Goal: Task Accomplishment & Management: Manage account settings

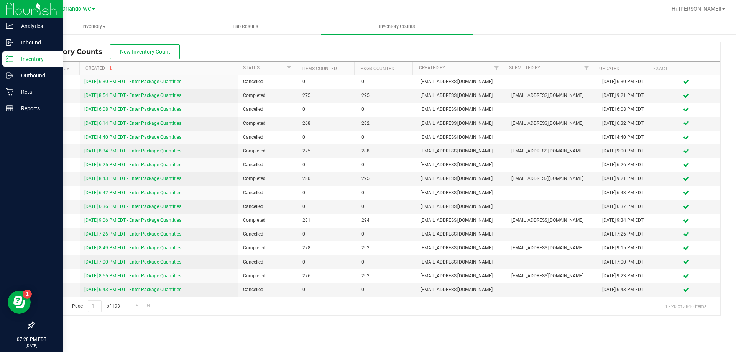
click at [12, 59] on line at bounding box center [11, 59] width 4 height 0
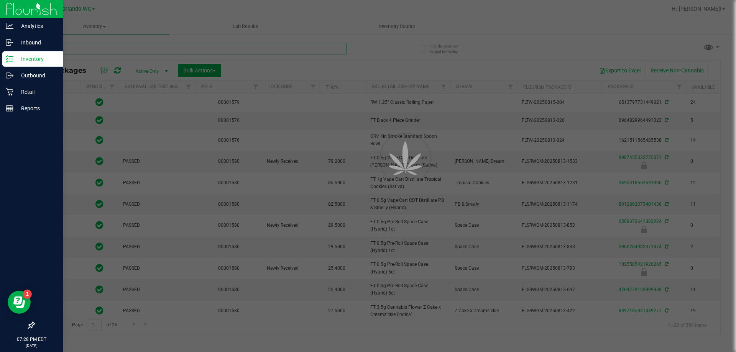
click at [89, 49] on input "text" at bounding box center [190, 49] width 313 height 12
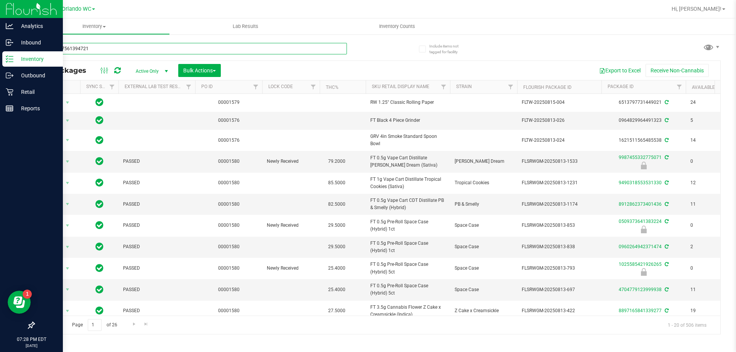
type input "4720587561394721"
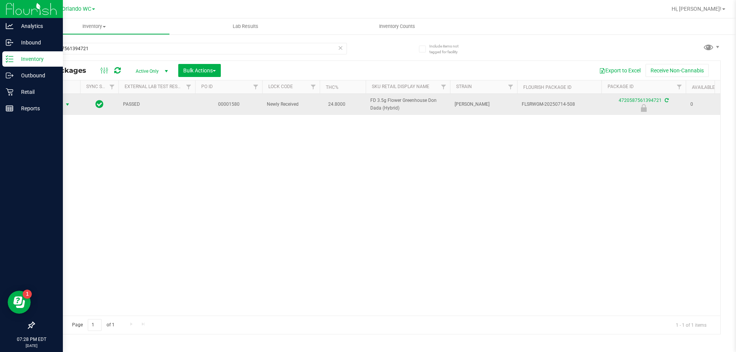
click at [67, 107] on span "select" at bounding box center [67, 105] width 6 height 6
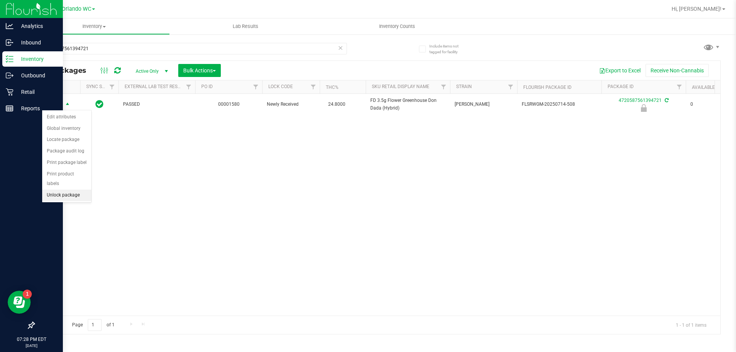
click at [77, 190] on li "Unlock package" at bounding box center [66, 196] width 49 height 12
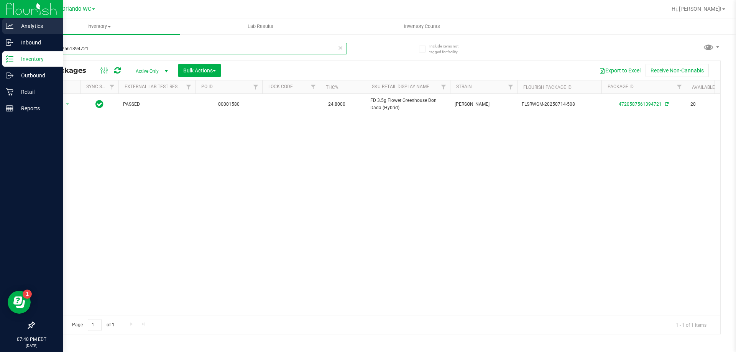
drag, startPoint x: 107, startPoint y: 50, endPoint x: 0, endPoint y: 18, distance: 111.6
click at [0, 42] on div "Analytics Inbound Inventory Outbound Retail Reports 07:40 PM EDT [DATE] 08/19 O…" at bounding box center [368, 176] width 736 height 352
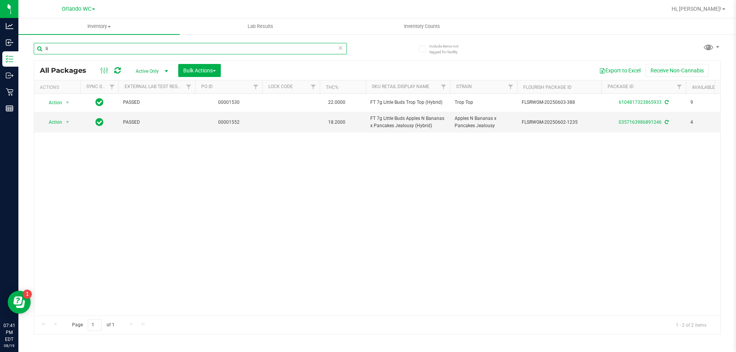
type input "l"
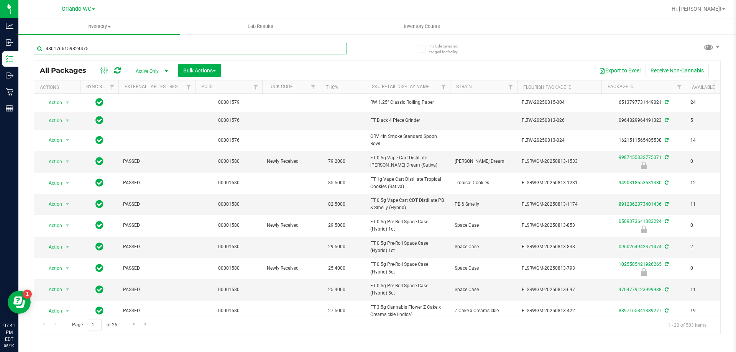
type input "4801766159824475"
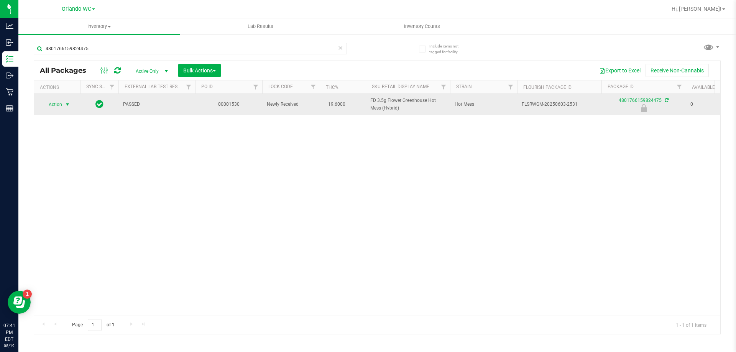
click at [67, 104] on span "select" at bounding box center [67, 105] width 6 height 6
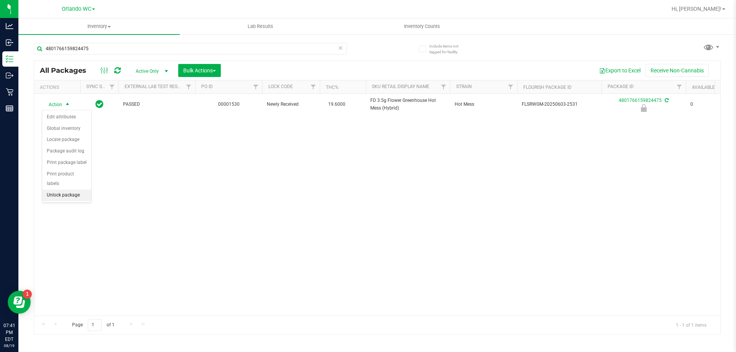
click at [74, 190] on li "Unlock package" at bounding box center [66, 196] width 49 height 12
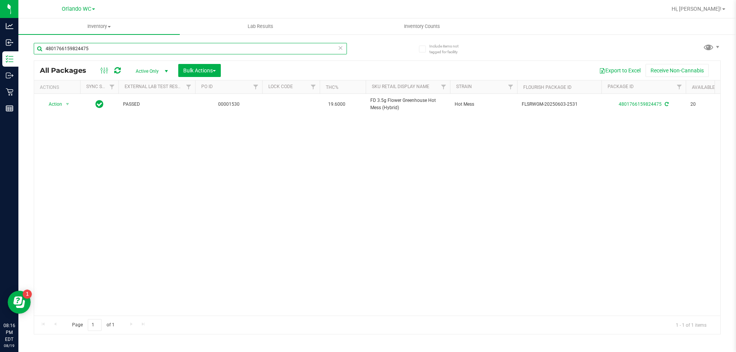
click at [100, 51] on input "4801766159824475" at bounding box center [190, 49] width 313 height 12
type input "4"
type input "1933405874773864"
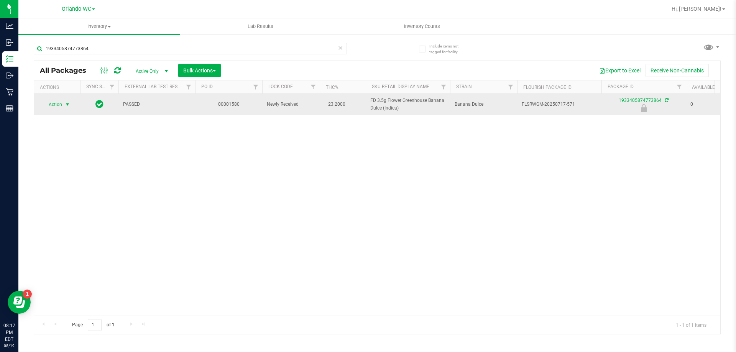
click at [67, 106] on span "select" at bounding box center [67, 105] width 6 height 6
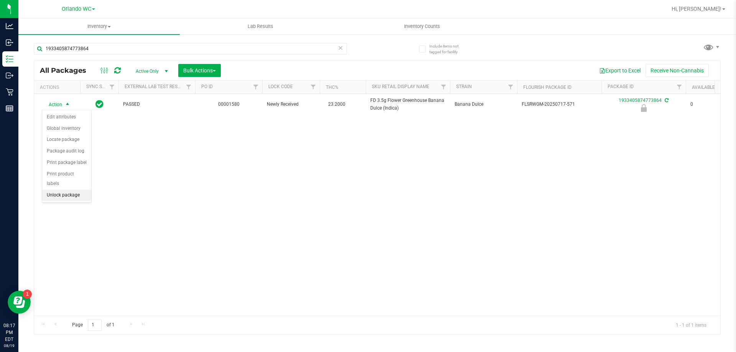
click at [80, 190] on li "Unlock package" at bounding box center [66, 196] width 49 height 12
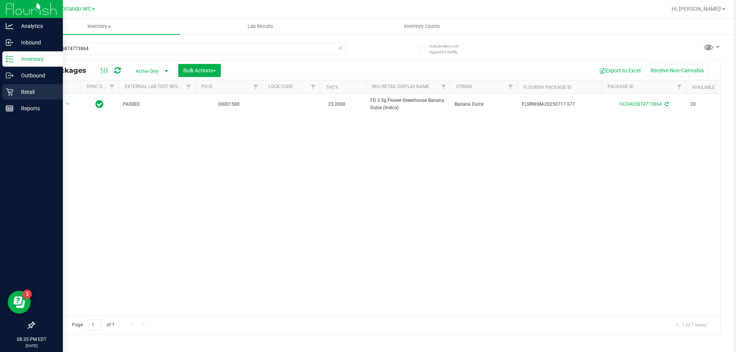
click at [3, 92] on div "Retail" at bounding box center [32, 91] width 61 height 15
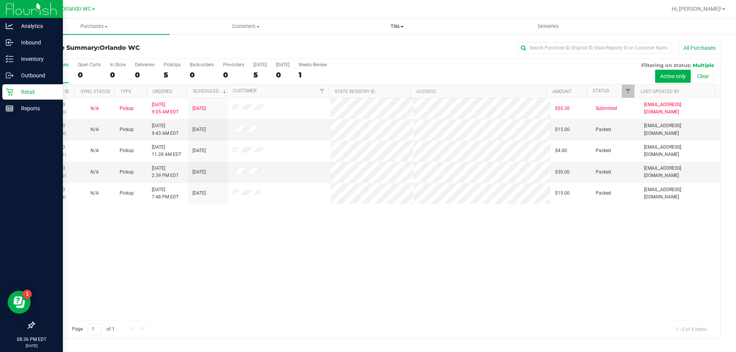
click at [369, 25] on span "Tills" at bounding box center [397, 26] width 151 height 7
click at [352, 43] on span "Manage tills" at bounding box center [347, 46] width 52 height 7
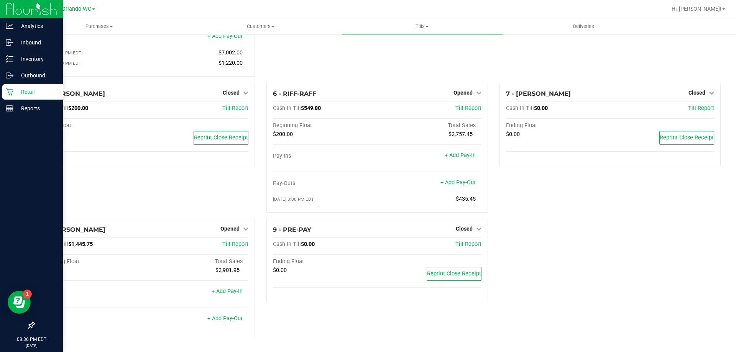
scroll to position [122, 0]
click at [466, 91] on span "Opened" at bounding box center [463, 93] width 19 height 6
click at [459, 111] on link "Close Till" at bounding box center [464, 108] width 21 height 6
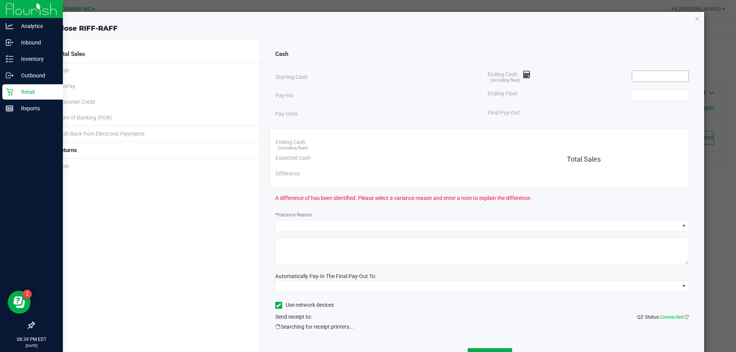
click at [659, 76] on input at bounding box center [660, 76] width 56 height 11
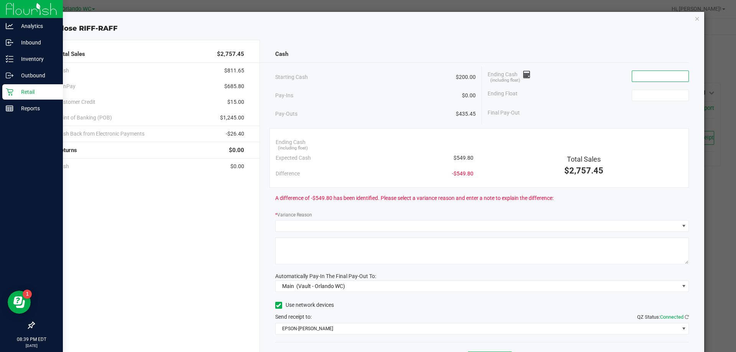
click at [658, 72] on input at bounding box center [660, 76] width 56 height 11
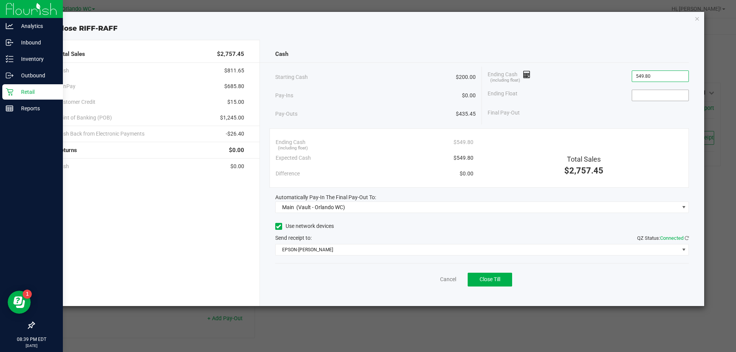
type input "$549.80"
click at [645, 94] on input at bounding box center [660, 95] width 56 height 11
type input "$200.00"
click at [502, 280] on button "Close Till" at bounding box center [490, 280] width 44 height 14
click at [429, 279] on link "Dismiss" at bounding box center [431, 280] width 18 height 8
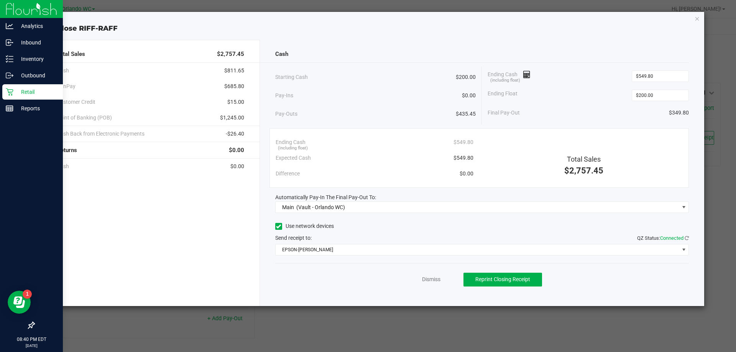
scroll to position [76, 0]
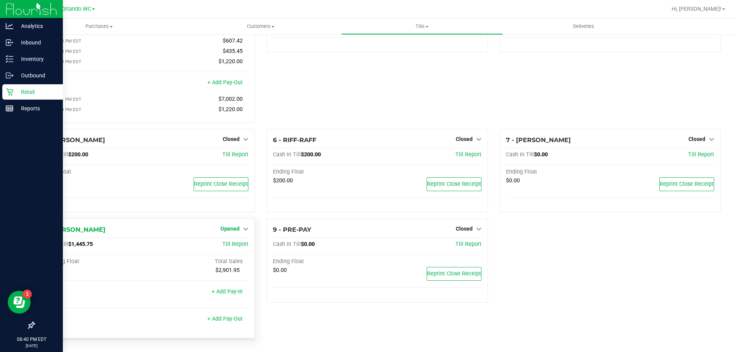
click at [226, 229] on span "Opened" at bounding box center [229, 229] width 19 height 6
click at [232, 248] on link "Close Till" at bounding box center [231, 245] width 21 height 6
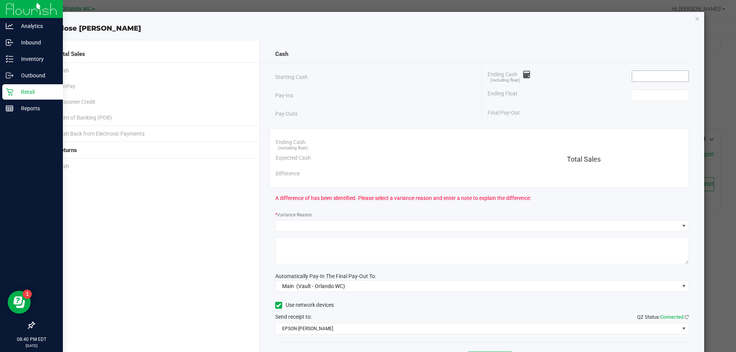
click at [674, 76] on input at bounding box center [660, 76] width 56 height 11
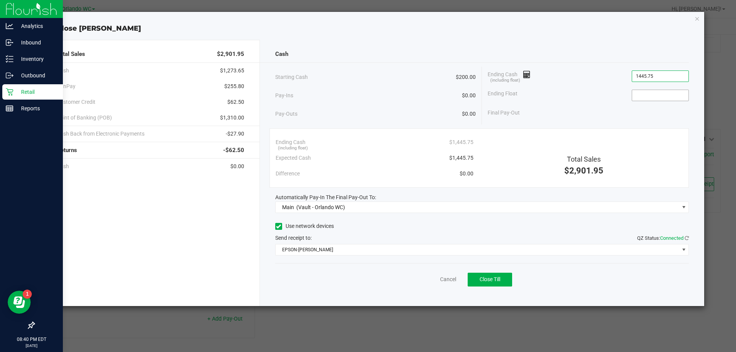
type input "$1,445.75"
click at [668, 94] on input at bounding box center [660, 95] width 56 height 11
type input "$200.00"
click at [593, 86] on div "Ending Float $200.00" at bounding box center [588, 95] width 201 height 19
click at [497, 285] on button "Close Till" at bounding box center [490, 280] width 44 height 14
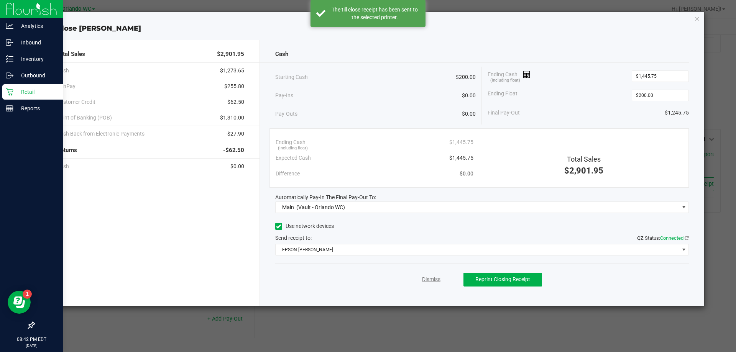
click at [434, 281] on link "Dismiss" at bounding box center [431, 280] width 18 height 8
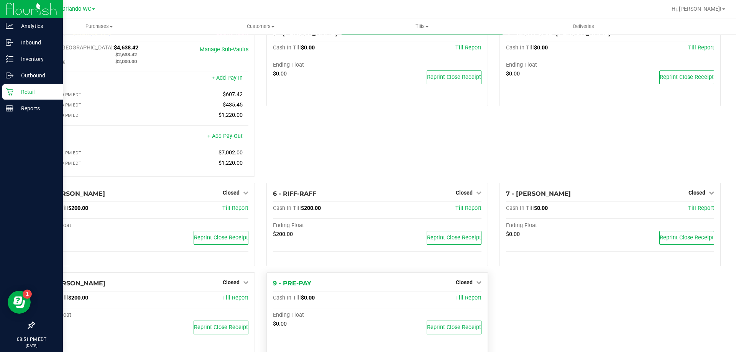
scroll to position [0, 0]
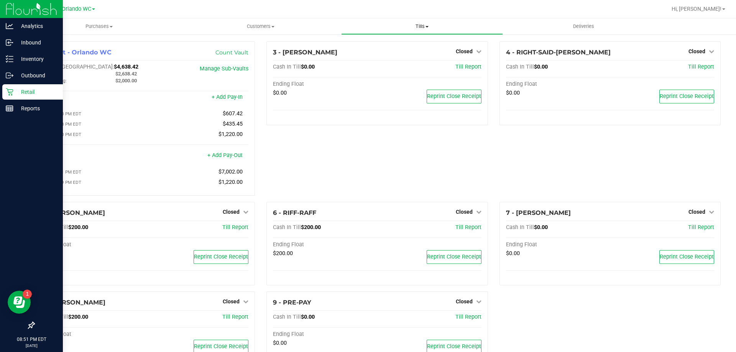
click at [424, 29] on span "Tills" at bounding box center [422, 26] width 161 height 7
click at [400, 54] on span "Reconcile e-payments" at bounding box center [379, 55] width 76 height 7
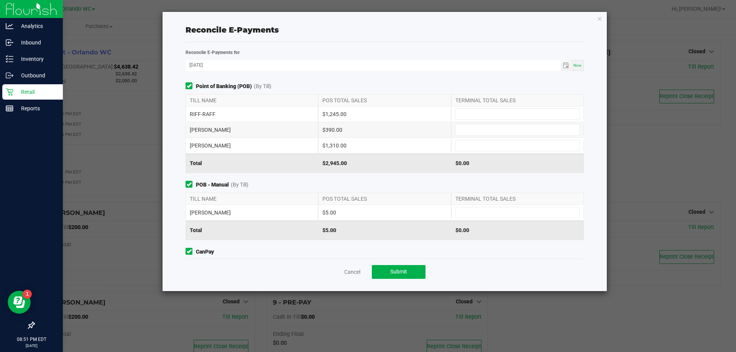
scroll to position [75, 0]
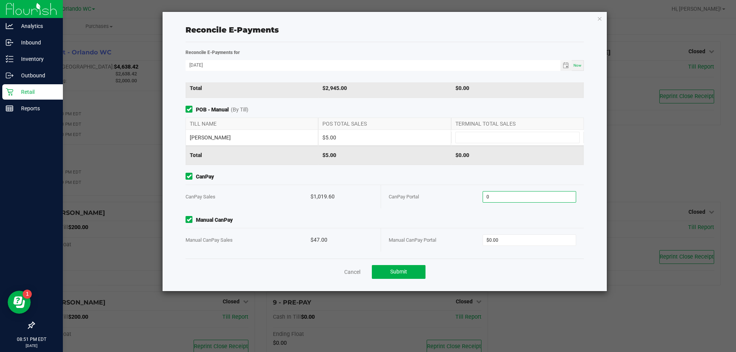
click at [517, 197] on input "0" at bounding box center [529, 197] width 93 height 11
type input "$1,019.60"
click at [518, 237] on input "0" at bounding box center [529, 240] width 93 height 11
type input "$47.00"
click at [444, 212] on div "Point of Banking (POB) (By Till) TILL NAME POS TOTAL SALES TERMINAL TOTAL SALES…" at bounding box center [385, 170] width 410 height 176
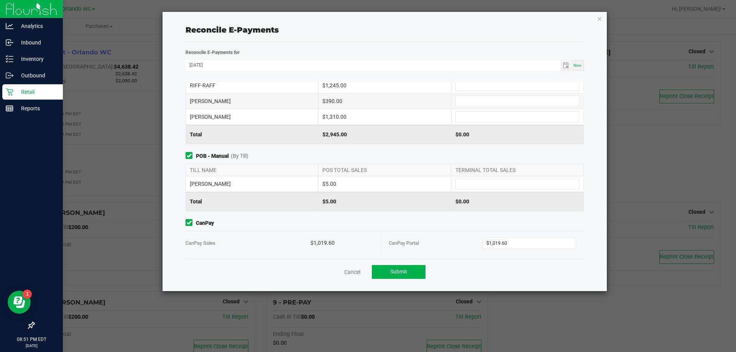
scroll to position [0, 0]
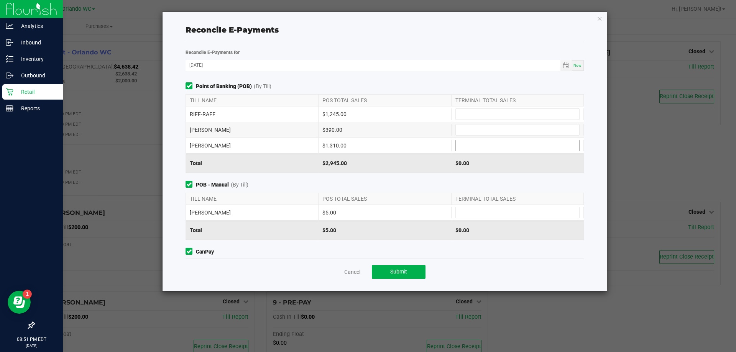
click at [496, 143] on input at bounding box center [517, 145] width 123 height 11
type input "$1,310.00"
click at [456, 114] on input at bounding box center [517, 114] width 123 height 11
type input "$1,245.00"
click at [476, 134] on input at bounding box center [517, 130] width 123 height 11
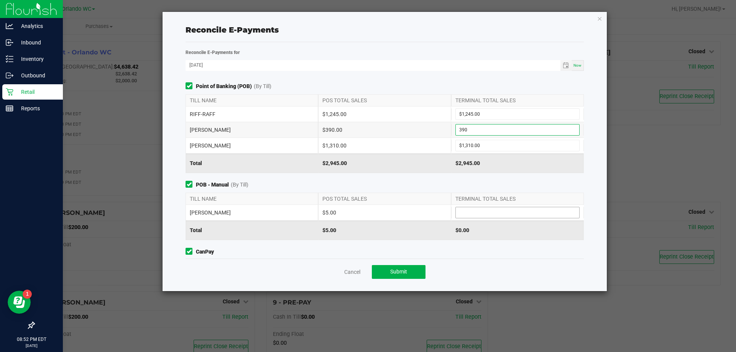
type input "$390.00"
click at [514, 216] on input at bounding box center [517, 212] width 123 height 11
type input "$5.00"
click at [485, 181] on div "Point of Banking (POB) (By Till) TILL NAME POS TOTAL SALES TERMINAL TOTAL SALES…" at bounding box center [385, 170] width 410 height 176
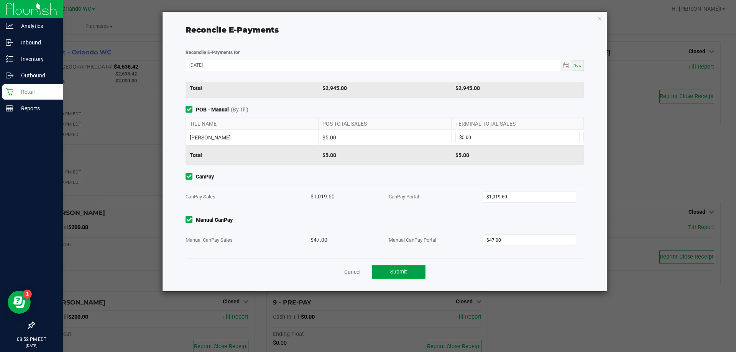
click at [398, 266] on button "Submit" at bounding box center [399, 272] width 54 height 14
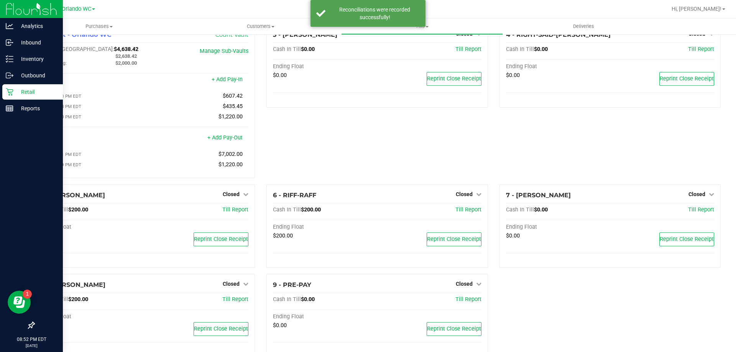
scroll to position [0, 0]
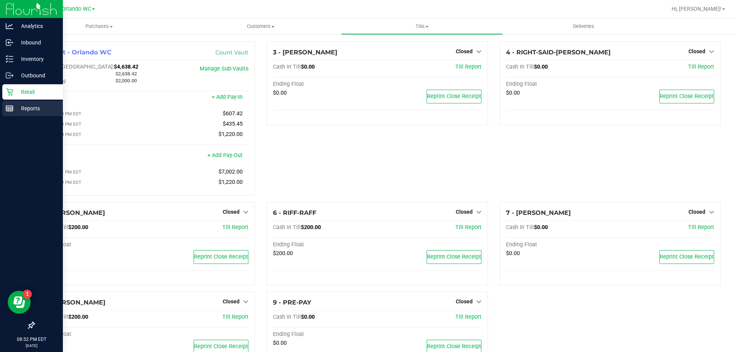
click at [12, 102] on div "Reports" at bounding box center [32, 108] width 61 height 15
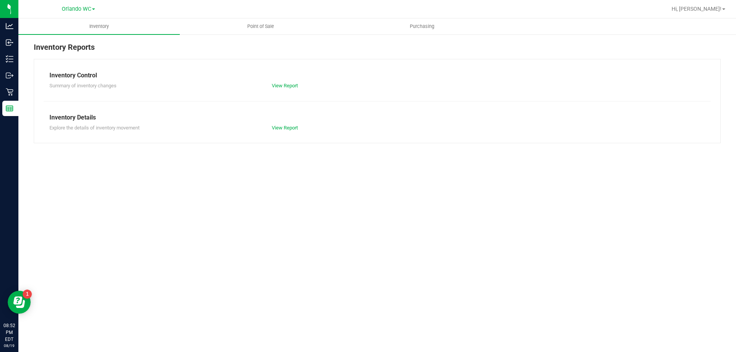
click at [249, 17] on nav "Orlando WC Hi, [PERSON_NAME]!" at bounding box center [377, 9] width 718 height 18
click at [249, 30] on uib-tab-heading "Point of Sale" at bounding box center [260, 26] width 161 height 15
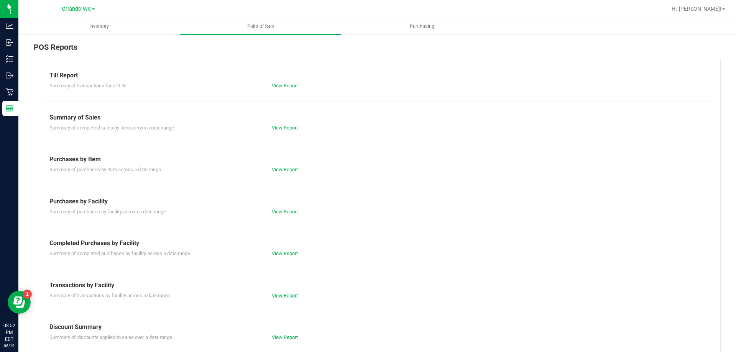
click at [277, 298] on link "View Report" at bounding box center [285, 296] width 26 height 6
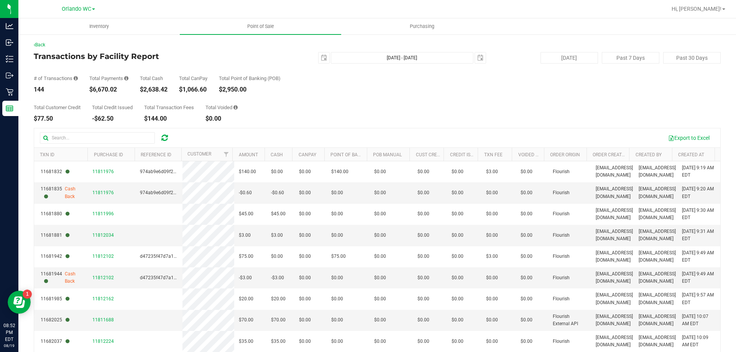
click at [109, 92] on div "$6,670.02" at bounding box center [108, 90] width 39 height 6
copy div "6,670.02"
click at [313, 59] on div "[DATE] [DATE] - [DATE] [DATE]" at bounding box center [374, 58] width 235 height 12
click at [319, 58] on span "select" at bounding box center [324, 58] width 11 height 11
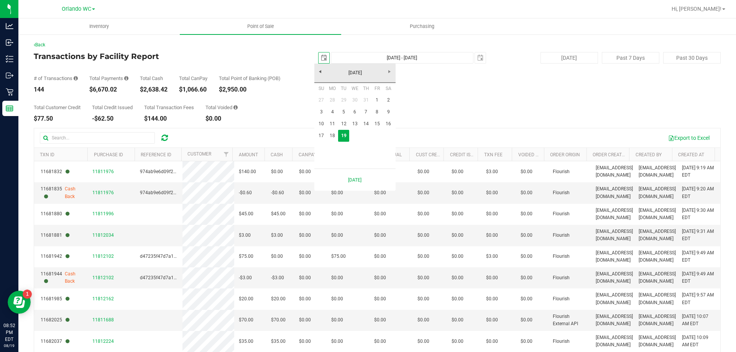
scroll to position [0, 19]
click at [323, 138] on link "17" at bounding box center [321, 136] width 11 height 12
type input "[DATE]"
type input "[DATE] - [DATE]"
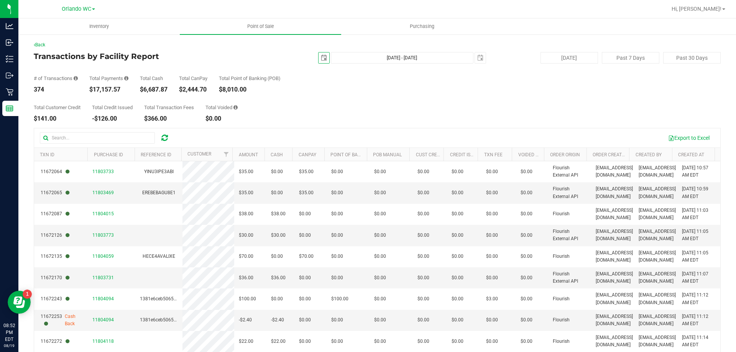
click at [102, 90] on div "$17,157.57" at bounding box center [108, 90] width 39 height 6
copy div "17,157.57"
click at [321, 59] on span "select" at bounding box center [324, 58] width 6 height 6
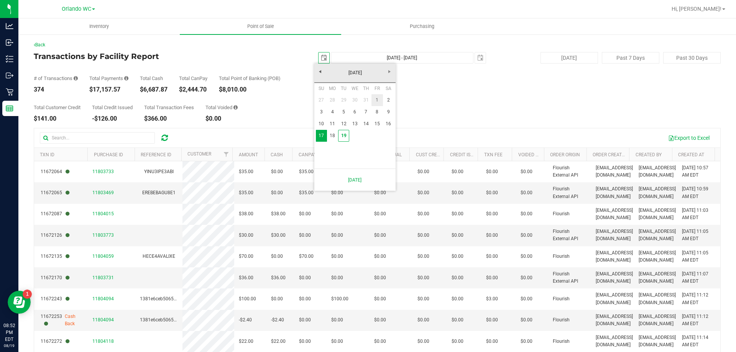
click at [375, 101] on link "1" at bounding box center [377, 100] width 11 height 12
type input "[DATE]"
type input "[DATE] - [DATE]"
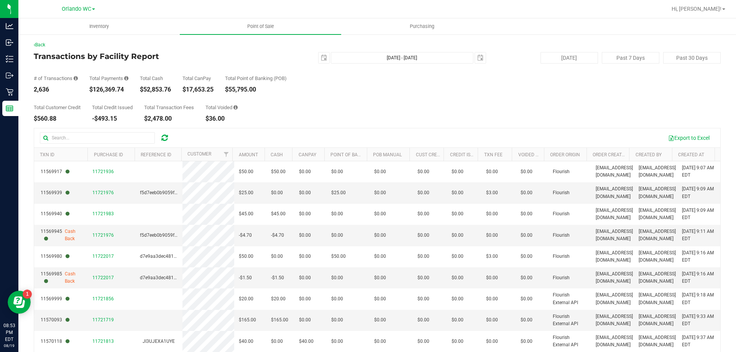
click at [99, 92] on div "$126,369.74" at bounding box center [108, 90] width 39 height 6
copy div "$126,369.74"
click at [108, 89] on div "$126,369.74" at bounding box center [108, 90] width 39 height 6
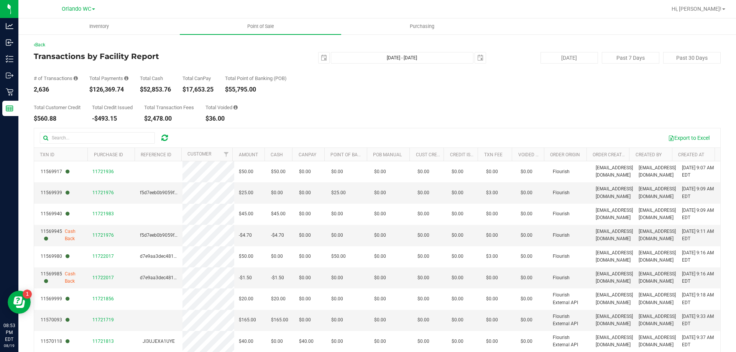
click at [108, 89] on div "$126,369.74" at bounding box center [108, 90] width 39 height 6
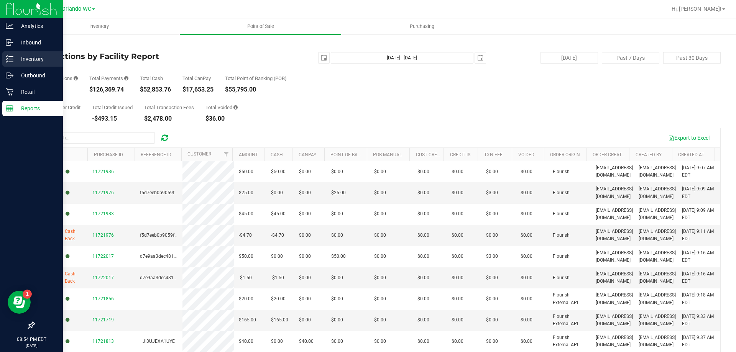
click at [5, 57] on div "Inventory" at bounding box center [32, 58] width 61 height 15
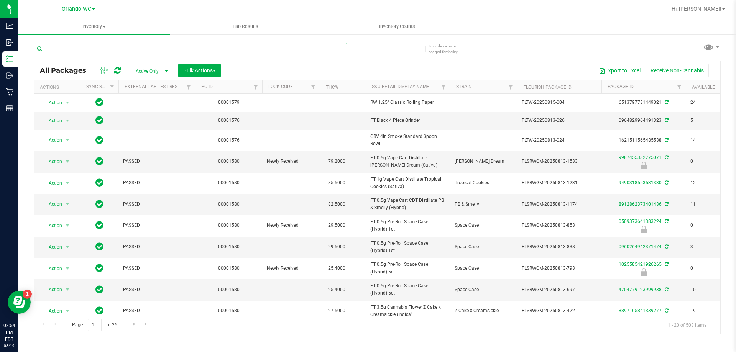
click at [105, 44] on input "text" at bounding box center [190, 49] width 313 height 12
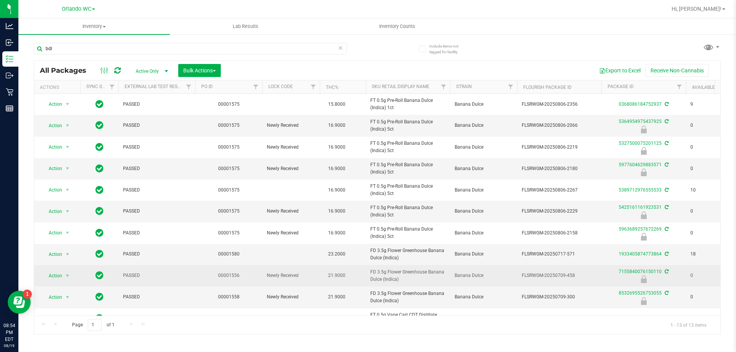
drag, startPoint x: 410, startPoint y: 287, endPoint x: 365, endPoint y: 275, distance: 46.1
click at [364, 277] on tbody "Action Action Adjust qty Create package Edit attributes Global inventory Locate…" at bounding box center [595, 233] width 1123 height 278
click at [398, 278] on span "FD 3.5g Flower Greenhouse Banana Dulce (Indica)" at bounding box center [407, 276] width 75 height 15
click at [410, 280] on span "FD 3.5g Flower Greenhouse Banana Dulce (Indica)" at bounding box center [407, 276] width 75 height 15
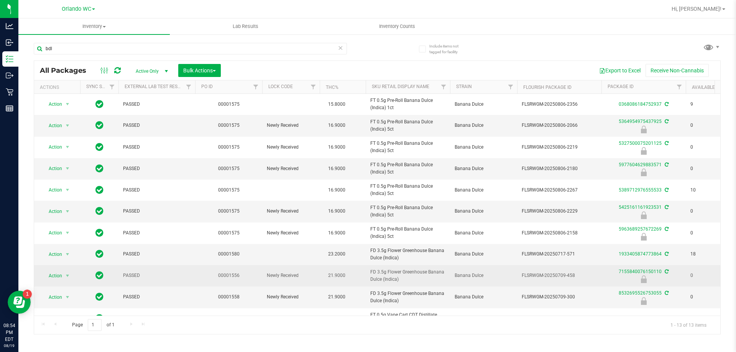
click at [395, 284] on td "FD 3.5g Flower Greenhouse Banana Dulce (Indica)" at bounding box center [408, 275] width 84 height 21
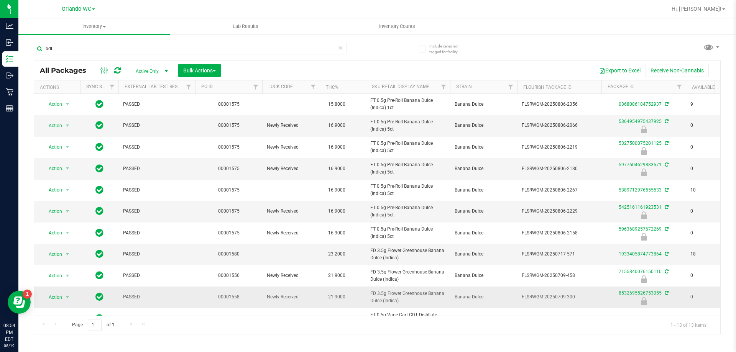
click at [392, 296] on span "FD 3.5g Flower Greenhouse Banana Dulce (Indica)" at bounding box center [407, 297] width 75 height 15
click at [337, 325] on div "Page 1 of 1 1 - 13 of 13 items" at bounding box center [377, 325] width 686 height 18
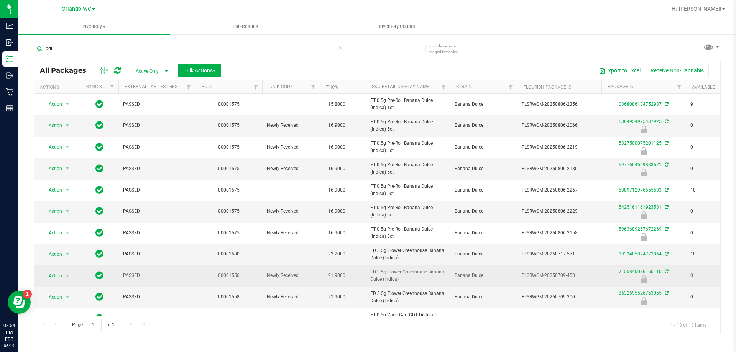
click at [410, 284] on td "FD 3.5g Flower Greenhouse Banana Dulce (Indica)" at bounding box center [408, 275] width 84 height 21
click at [405, 281] on span "FD 3.5g Flower Greenhouse Banana Dulce (Indica)" at bounding box center [407, 276] width 75 height 15
drag, startPoint x: 415, startPoint y: 282, endPoint x: 372, endPoint y: 268, distance: 45.0
click at [372, 268] on td "FD 3.5g Flower Greenhouse Banana Dulce (Indica)" at bounding box center [408, 275] width 84 height 21
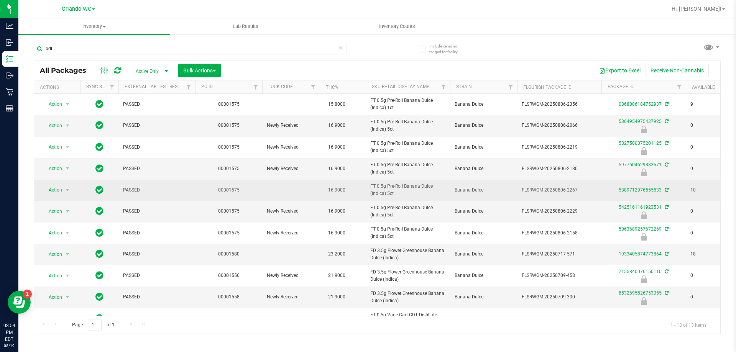
copy span "FD 3.5g Flower Greenhouse Banana Dulce (Indica)"
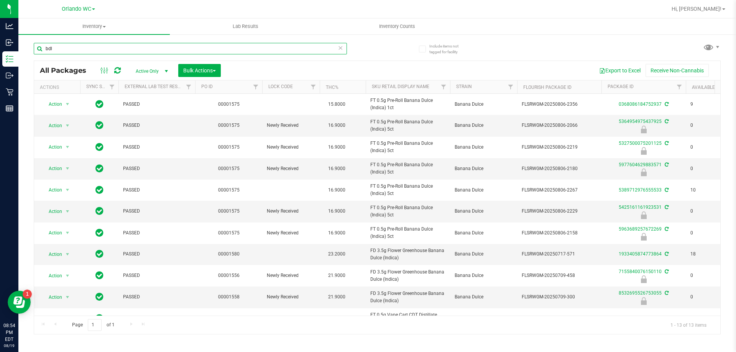
drag, startPoint x: 97, startPoint y: 48, endPoint x: 121, endPoint y: 59, distance: 26.6
click at [0, 58] on div "Analytics Inbound Inventory Outbound Retail Reports 08:54 PM EDT [DATE] 08/19 O…" at bounding box center [368, 176] width 736 height 352
paste input "FD 3.5g Flower Greenhouse Banana Dulce (Indica)"
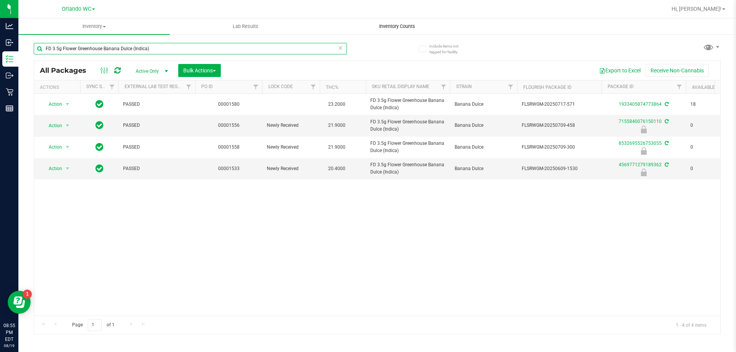
type input "FD 3.5g Flower Greenhouse Banana Dulce (Indica)"
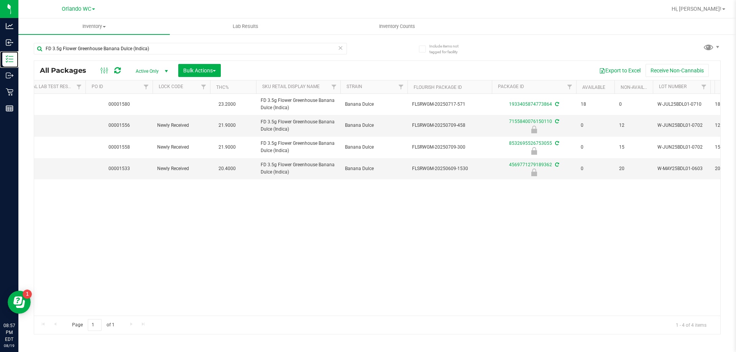
scroll to position [0, 128]
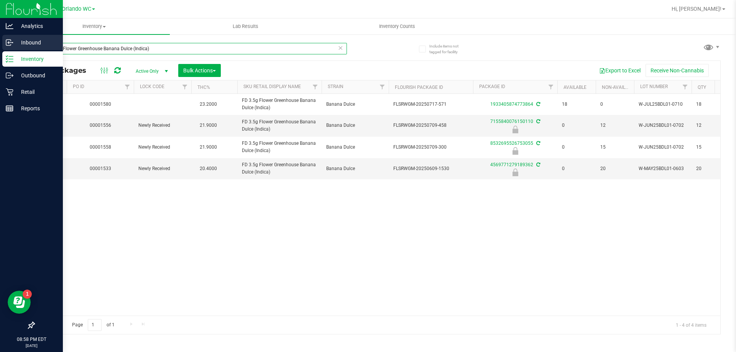
drag, startPoint x: 169, startPoint y: 48, endPoint x: 0, endPoint y: 50, distance: 168.7
click at [0, 50] on div "Analytics Inbound Inventory Outbound Retail Reports 08:58 PM EDT [DATE] 08/19 O…" at bounding box center [368, 176] width 736 height 352
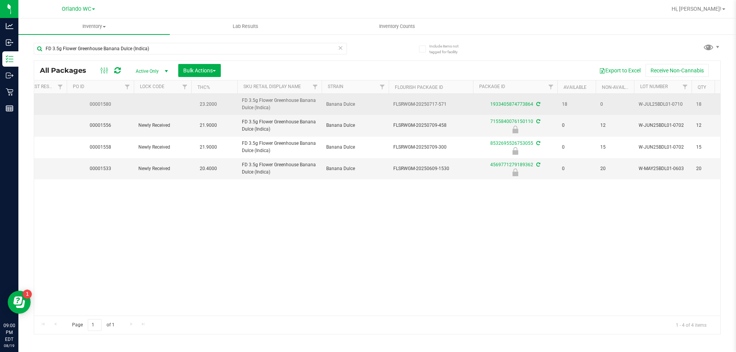
drag, startPoint x: 463, startPoint y: 102, endPoint x: 386, endPoint y: 105, distance: 77.5
click at [386, 105] on tr "Action Action Adjust qty Create package Edit attributes Global inventory Locate…" at bounding box center [467, 104] width 1123 height 21
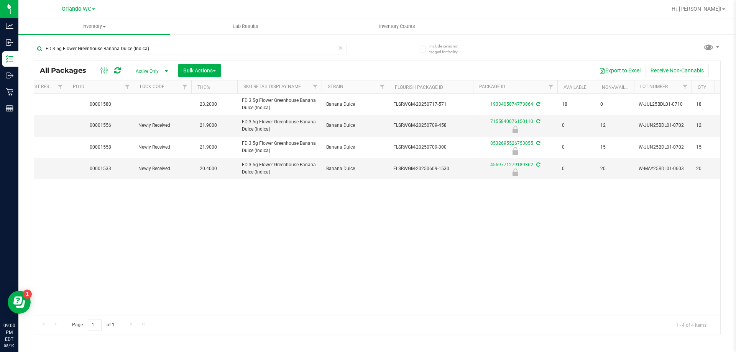
copy tr "FLSRWGM-20250717-571"
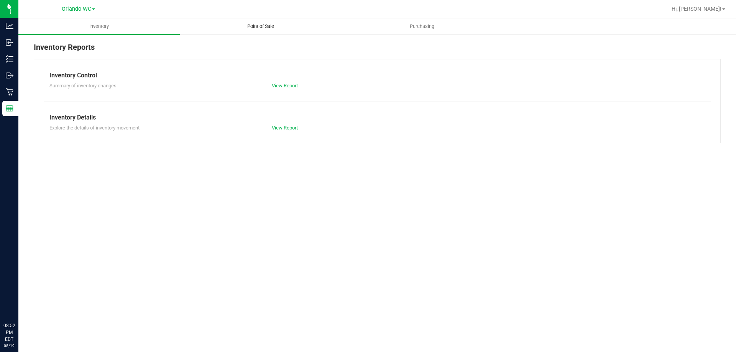
click at [191, 30] on uib-tab-heading "Point of Sale" at bounding box center [260, 26] width 161 height 15
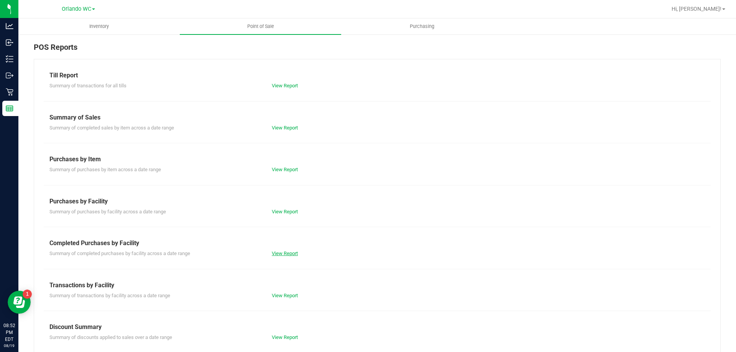
click at [284, 253] on div "Summary of completed purchases by facility across a date range View Report" at bounding box center [377, 253] width 667 height 10
click at [284, 253] on link "View Report" at bounding box center [285, 254] width 26 height 6
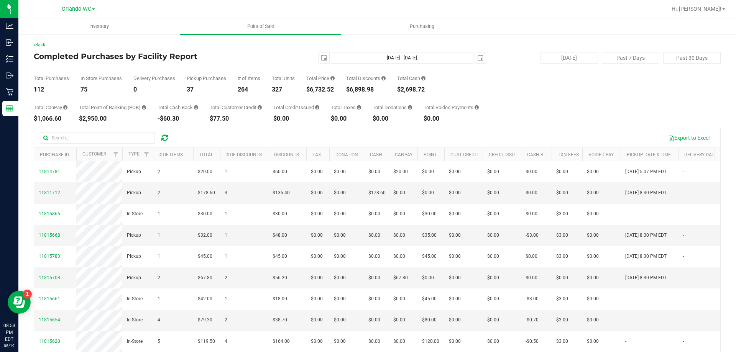
click at [366, 91] on div "$6,898.98" at bounding box center [365, 90] width 39 height 6
copy div "6,898.98"
click at [21, 111] on div "Back Completed Purchases by Facility Report 2025-08-19 Aug 19, 2025 - Aug 19, 2…" at bounding box center [377, 222] width 718 height 376
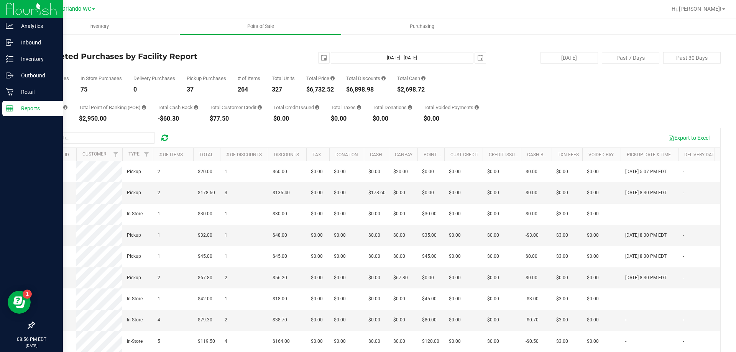
click at [16, 112] on p "Reports" at bounding box center [36, 108] width 46 height 9
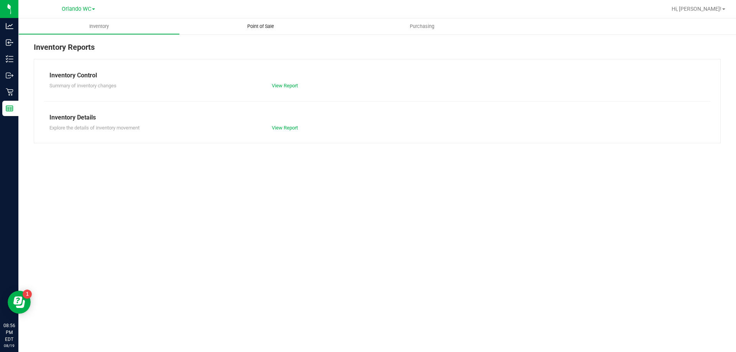
click at [213, 23] on uib-tab-heading "Point of Sale" at bounding box center [260, 26] width 161 height 16
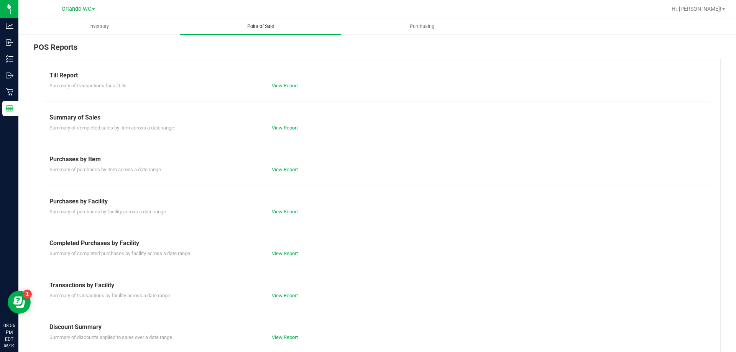
click at [212, 33] on uib-tab-heading "Point of Sale" at bounding box center [260, 26] width 161 height 16
click at [286, 165] on div "Summary of purchases by item across a date range View Report" at bounding box center [377, 169] width 667 height 10
click at [286, 166] on div "Summary of purchases by item across a date range View Report" at bounding box center [377, 169] width 667 height 10
click at [286, 168] on link "View Report" at bounding box center [285, 170] width 26 height 6
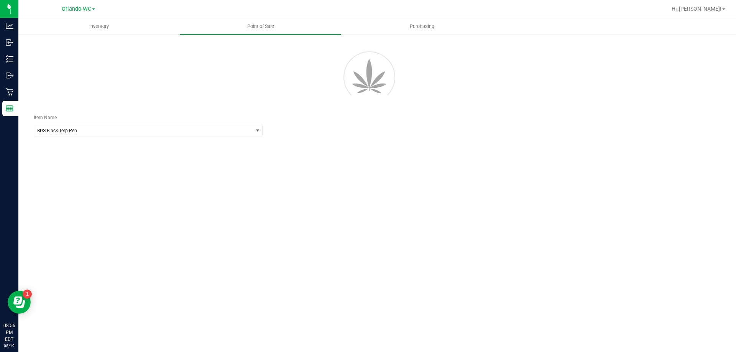
click at [88, 125] on div "Item Name BDS Black Terp Pen Select Item 15mL Bottle 1mL CR Glass Dropper 30mL …" at bounding box center [148, 125] width 240 height 22
click at [91, 127] on span "BDS Black Terp Pen" at bounding box center [143, 130] width 219 height 11
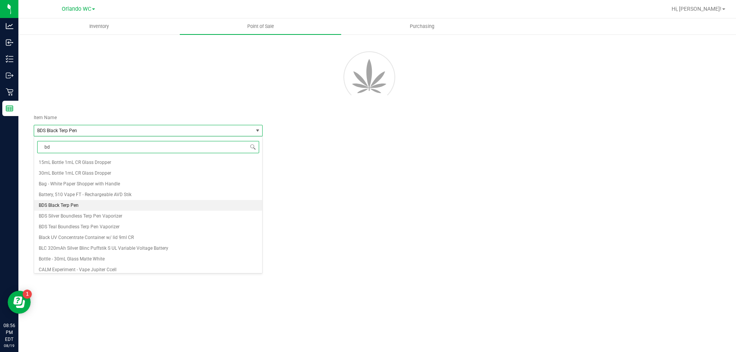
type input "bdl"
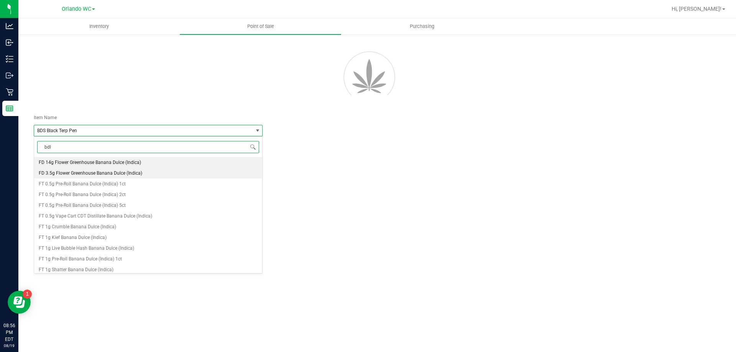
click at [106, 174] on span "FD 3.5g Flower Greenhouse Banana Dulce (Indica)" at bounding box center [91, 173] width 104 height 5
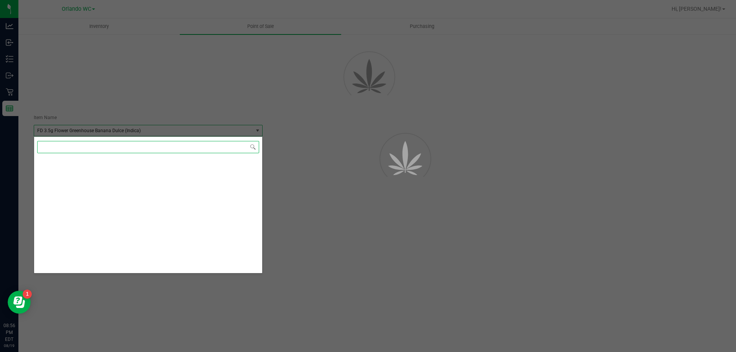
scroll to position [2995, 0]
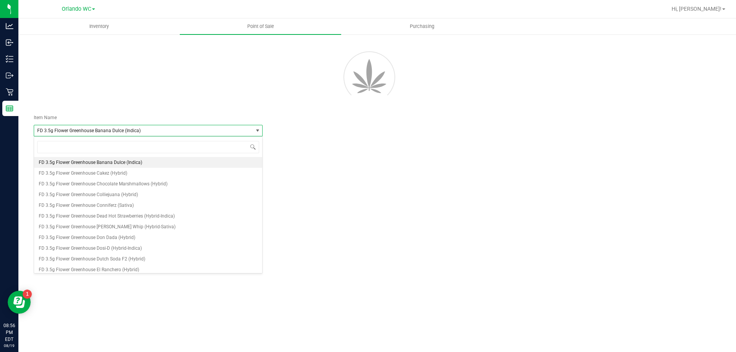
click at [166, 107] on div at bounding box center [377, 75] width 699 height 69
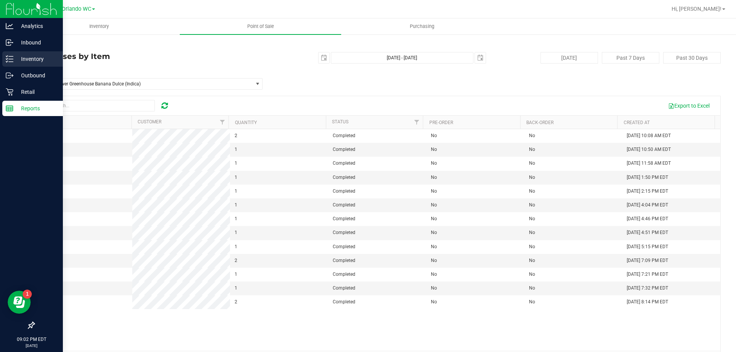
click at [38, 62] on p "Inventory" at bounding box center [36, 58] width 46 height 9
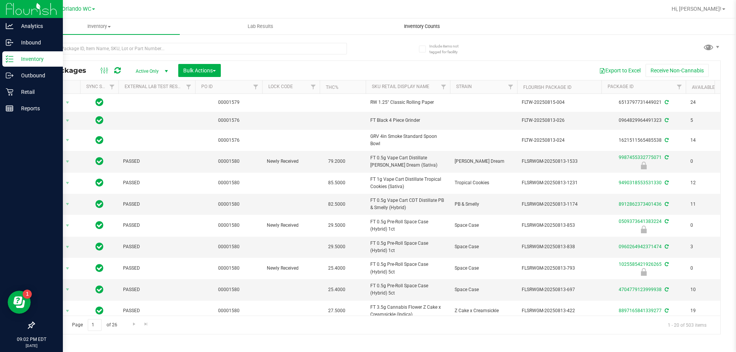
click at [424, 31] on uib-tab-heading "Inventory Counts" at bounding box center [422, 26] width 161 height 15
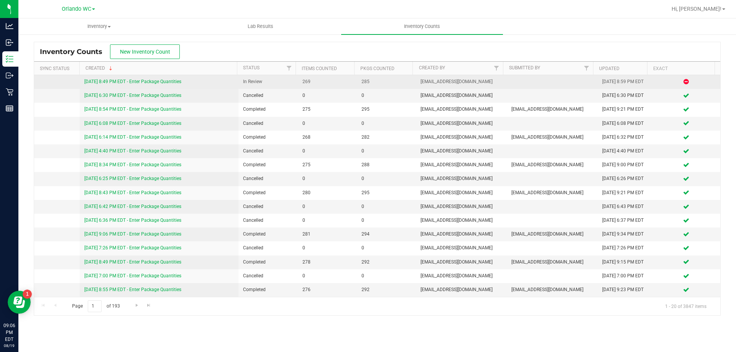
click at [114, 83] on link "8/19/25 8:49 PM EDT - Enter Package Quantities" at bounding box center [132, 81] width 97 height 5
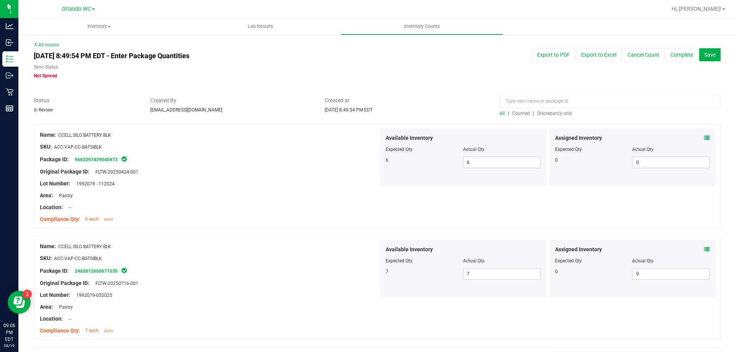
click at [543, 117] on div at bounding box center [377, 121] width 687 height 8
click at [541, 111] on span "Discrepancy only" at bounding box center [554, 113] width 35 height 5
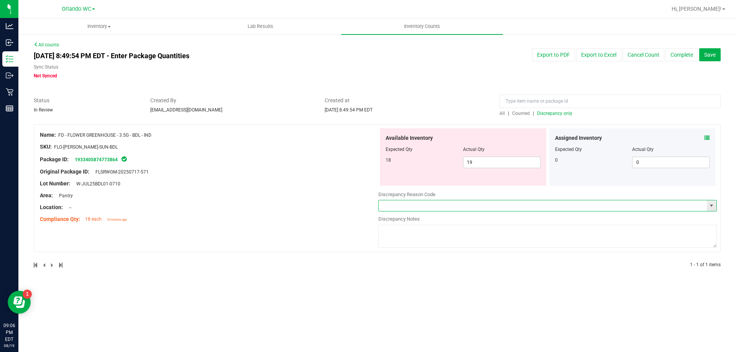
click at [514, 209] on input "text" at bounding box center [543, 206] width 328 height 11
click at [711, 206] on span "select" at bounding box center [712, 206] width 6 height 6
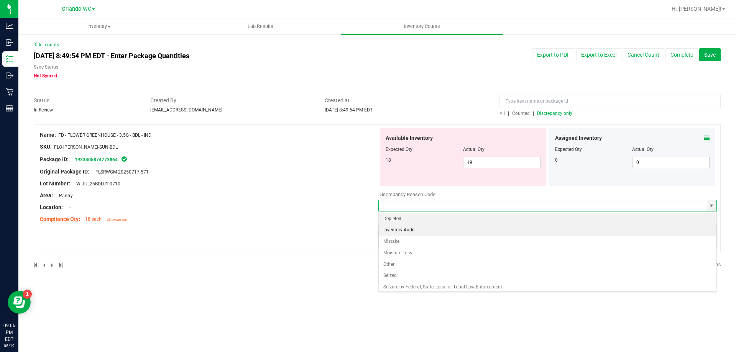
click at [412, 228] on li "Inventory Audit" at bounding box center [548, 231] width 338 height 12
type input "Inventory Audit"
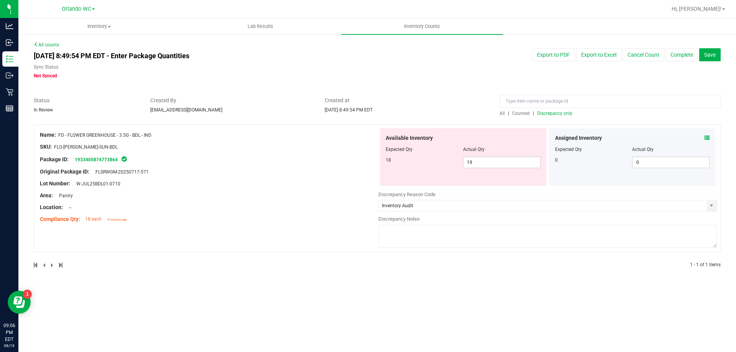
click at [433, 235] on textarea at bounding box center [547, 236] width 339 height 23
paste textarea "down 1 unit FD 3.5g Flower Greenhouse Banana Dulce (Indica), we had 16 last nig…"
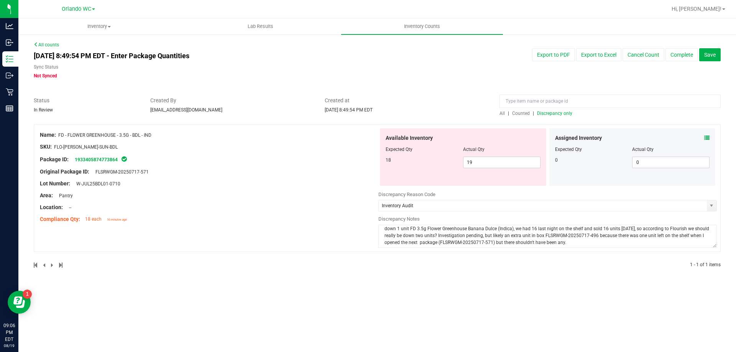
click at [327, 159] on div "Package ID: 1933405874773864" at bounding box center [209, 159] width 339 height 9
click at [489, 264] on div "1 - 1 of 1 items" at bounding box center [583, 265] width 275 height 7
click at [393, 229] on textarea "down 1 unit FD 3.5g Flower Greenhouse Banana Dulce (Indica), we had 16 last nig…" at bounding box center [547, 236] width 339 height 23
type textarea "Up 1 unit FD 3.5g Flower Greenhouse Banana Dulce (Indica), we had 16 last night…"
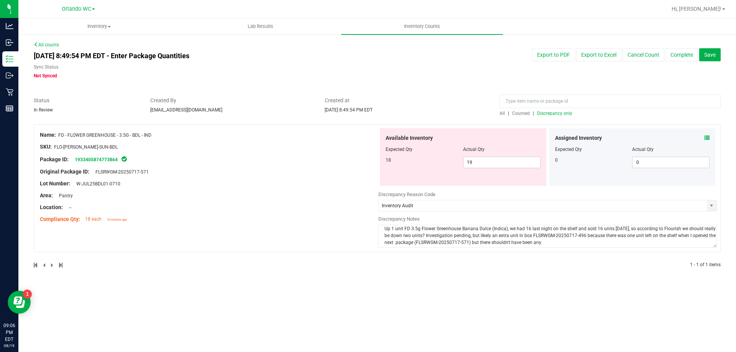
click at [293, 235] on div "Name: FD - FLOWER GREENHOUSE - 3.5G - BDL - IND SKU: FLO-BUD-FD-SUN-BDL Package…" at bounding box center [377, 189] width 687 height 128
click at [490, 231] on textarea "Up 1 unit FD 3.5g Flower Greenhouse Banana Dulce (Indica), we had 16 last night…" at bounding box center [547, 236] width 339 height 23
click at [299, 179] on div at bounding box center [209, 178] width 339 height 4
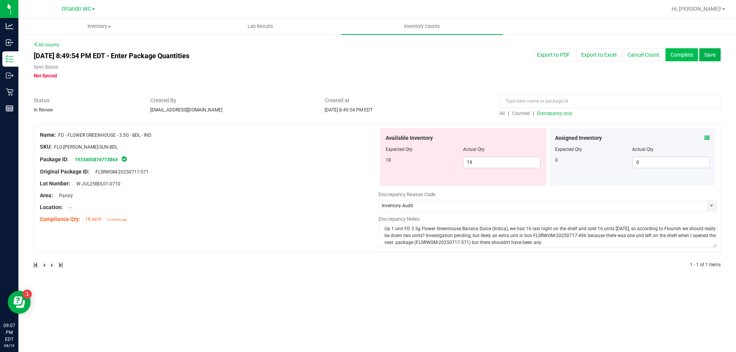
click at [682, 52] on button "Complete" at bounding box center [682, 54] width 33 height 13
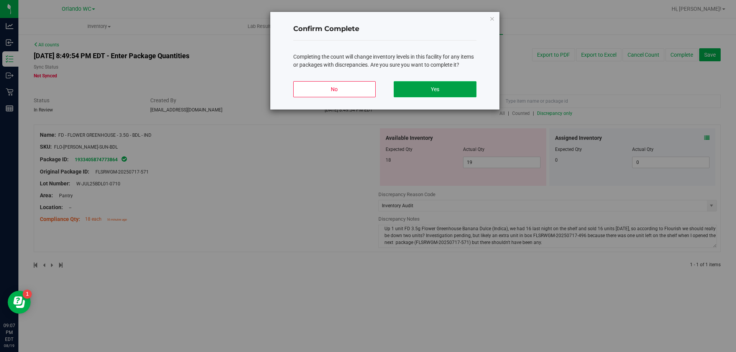
click at [439, 92] on button "Yes" at bounding box center [435, 89] width 82 height 16
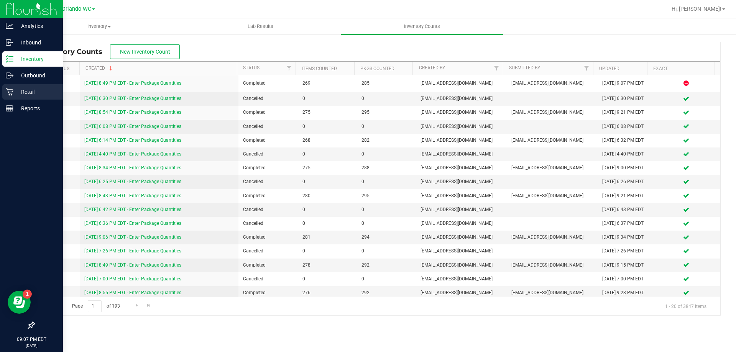
click at [6, 86] on div "Retail" at bounding box center [32, 91] width 61 height 15
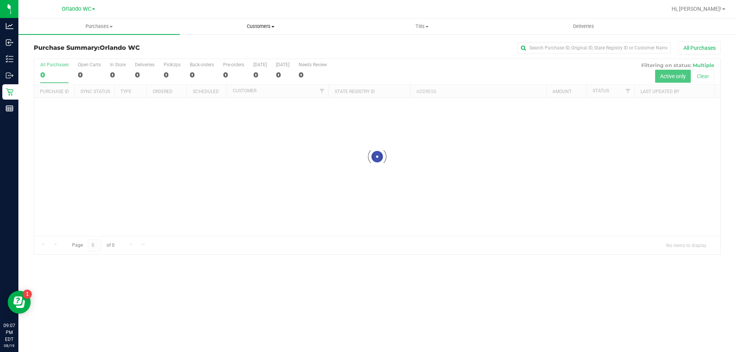
click at [280, 25] on span "Customers" at bounding box center [260, 26] width 161 height 7
click at [212, 43] on span "All customers" at bounding box center [207, 46] width 55 height 7
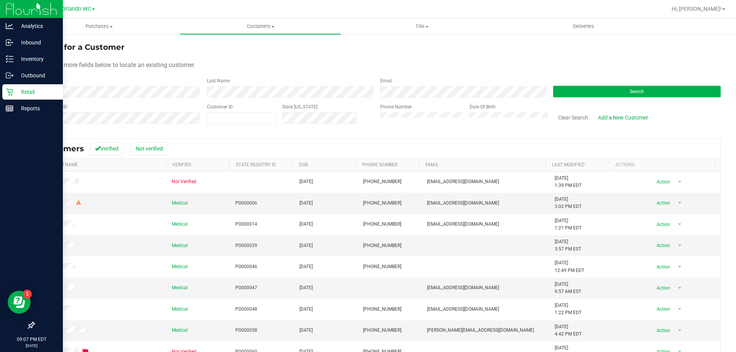
click at [7, 90] on icon at bounding box center [10, 92] width 8 height 8
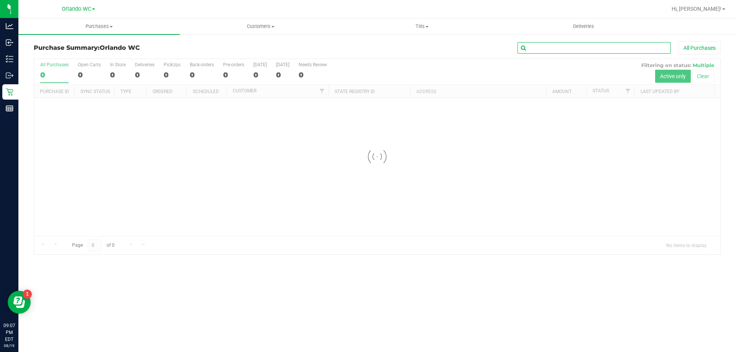
click at [569, 51] on input "text" at bounding box center [594, 48] width 153 height 12
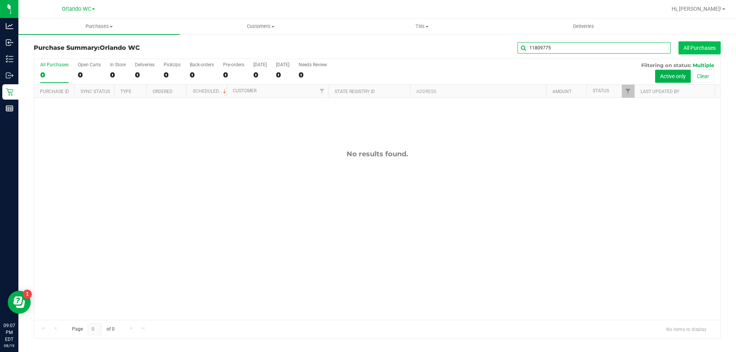
type input "11809775"
click at [706, 44] on button "All Purchases" at bounding box center [700, 47] width 42 height 13
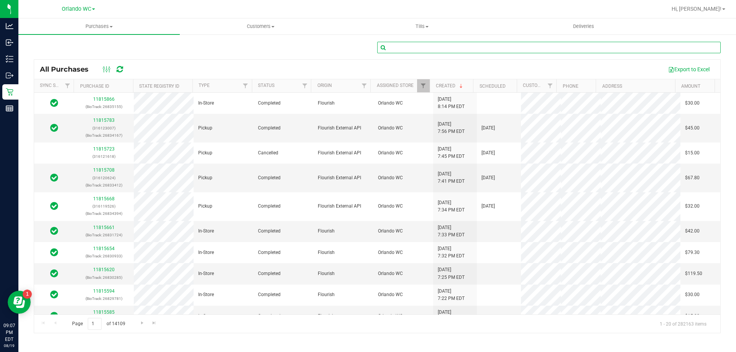
click at [404, 53] on input "text" at bounding box center [549, 48] width 344 height 12
type input "11809775"
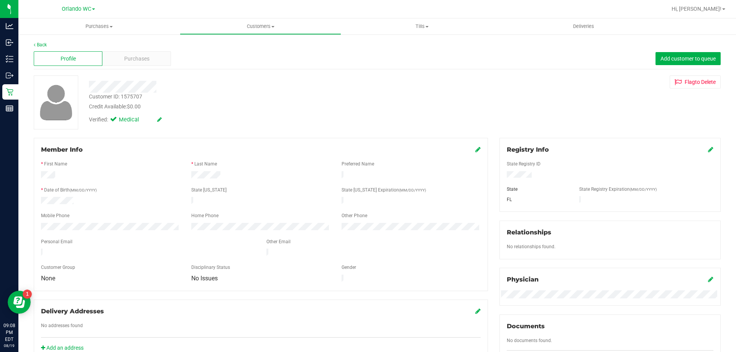
click at [139, 98] on div "Customer ID: 1575707" at bounding box center [115, 97] width 53 height 8
copy div "1575707"
click at [114, 56] on div "Purchases" at bounding box center [136, 58] width 69 height 15
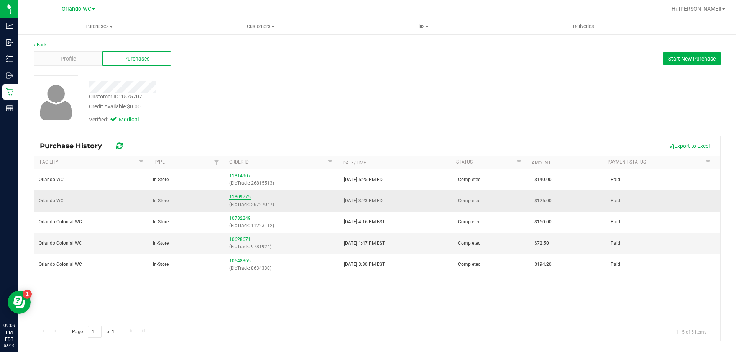
click at [240, 198] on link "11809775" at bounding box center [239, 196] width 21 height 5
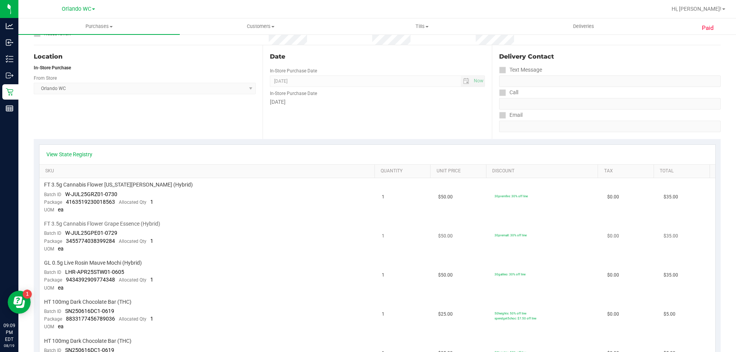
scroll to position [192, 0]
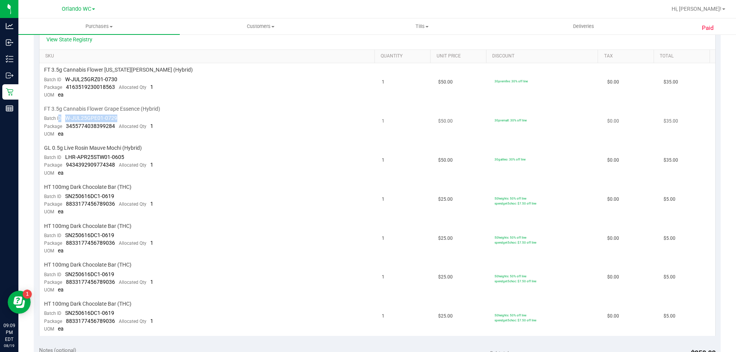
drag, startPoint x: 121, startPoint y: 118, endPoint x: 59, endPoint y: 118, distance: 62.1
click at [59, 118] on td "FT 3.5g Cannabis Flower Grape Essence (Hybrid) Batch ID W-JUL25GPE01-0729 Packa…" at bounding box center [208, 121] width 338 height 39
copy div "D W-JUL25GPE01-0729"
click at [267, 85] on td "FT 3.5g Cannabis Flower Georgia Runtz (Hybrid) Batch ID W-JUL25GRZ01-0730 Packa…" at bounding box center [208, 82] width 338 height 39
drag, startPoint x: 123, startPoint y: 120, endPoint x: 66, endPoint y: 119, distance: 57.5
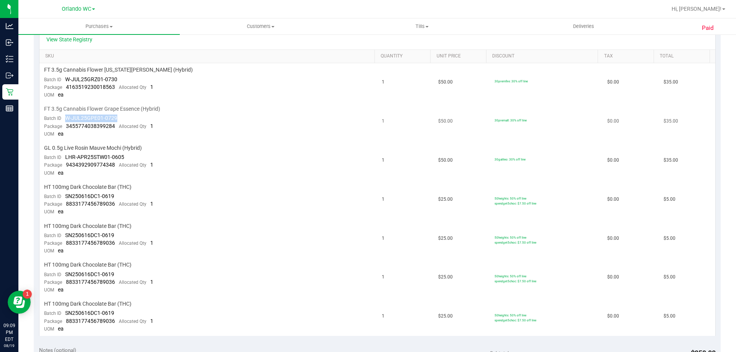
click at [66, 119] on td "FT 3.5g Cannabis Flower Grape Essence (Hybrid) Batch ID W-JUL25GPE01-0729 Packa…" at bounding box center [208, 121] width 338 height 39
copy span "W-JUL25GPE01-0729"
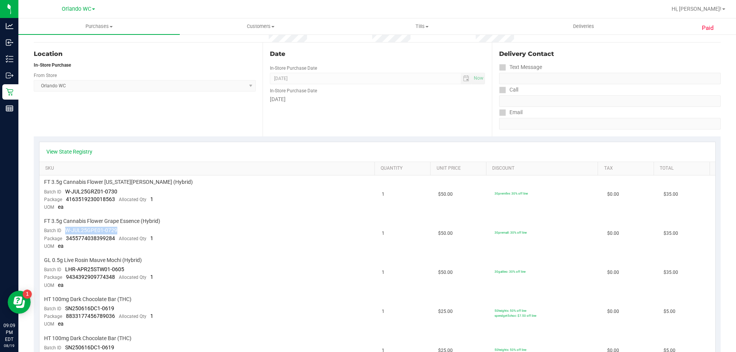
scroll to position [0, 0]
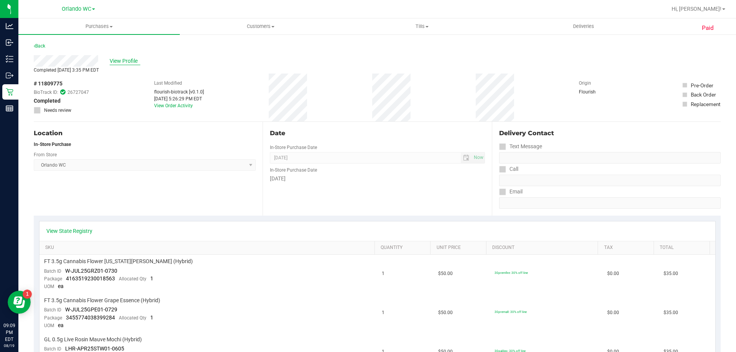
click at [121, 61] on span "View Profile" at bounding box center [125, 61] width 31 height 8
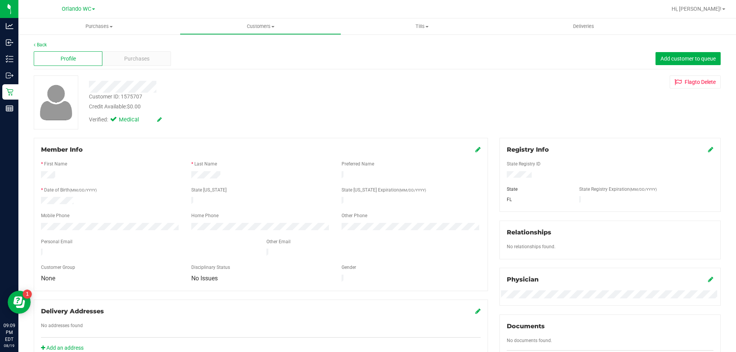
click at [140, 99] on div "Customer ID: 1575707" at bounding box center [115, 97] width 53 height 8
copy div "1575707"
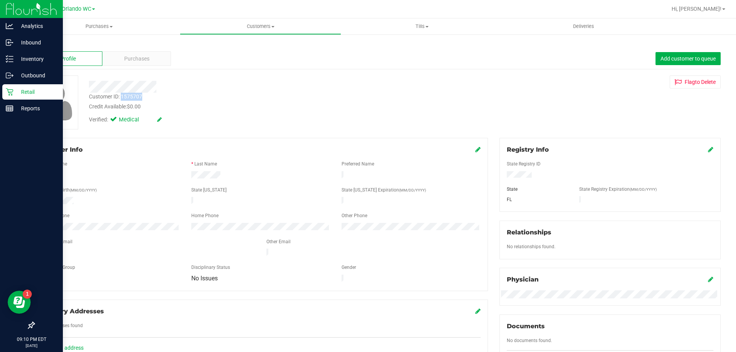
click at [10, 91] on icon at bounding box center [10, 92] width 8 height 8
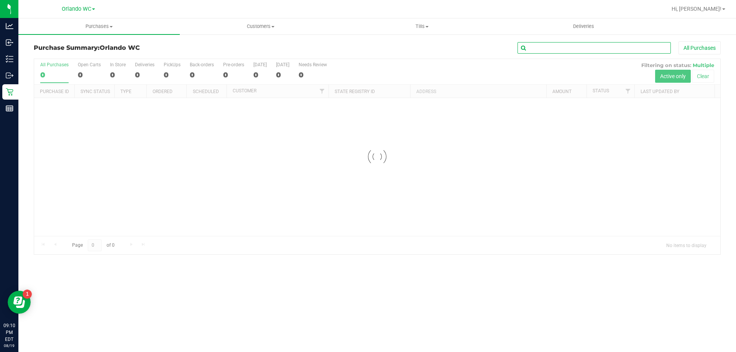
click at [575, 48] on input "text" at bounding box center [594, 48] width 153 height 12
type input "11809074"
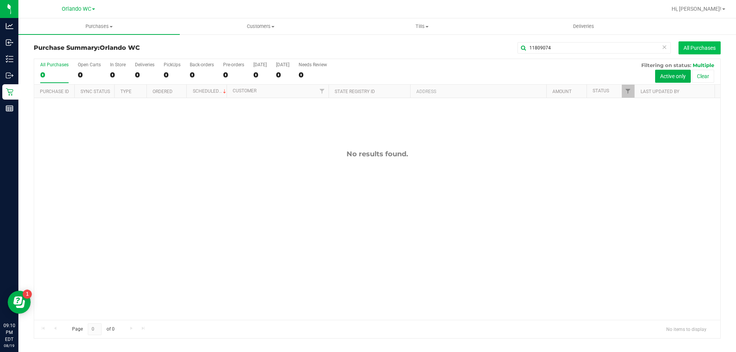
click at [699, 48] on button "All Purchases" at bounding box center [700, 47] width 42 height 13
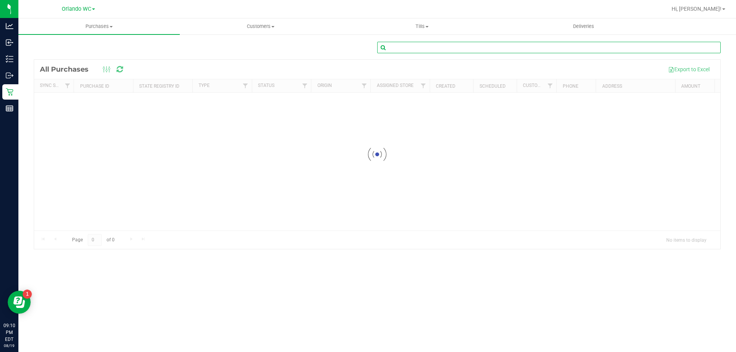
click at [503, 51] on input "text" at bounding box center [549, 48] width 344 height 12
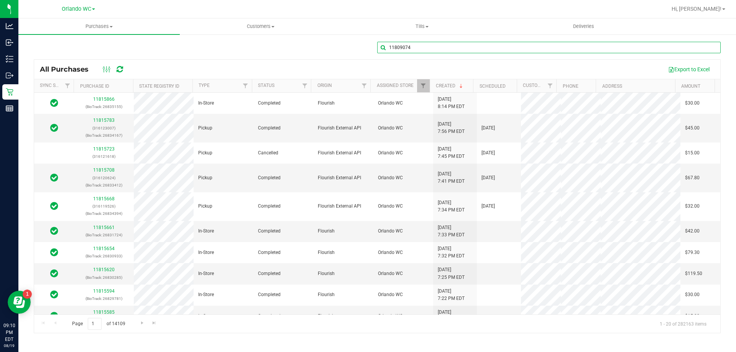
type input "11809074"
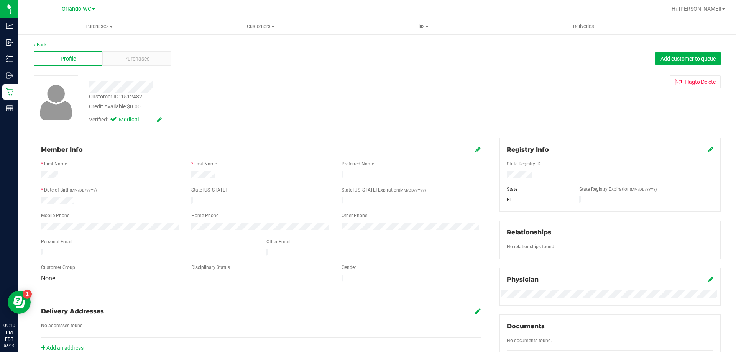
click at [136, 98] on div "Customer ID: 1512482" at bounding box center [115, 97] width 53 height 8
copy div "1512482"
click at [130, 54] on div "Purchases" at bounding box center [136, 58] width 69 height 15
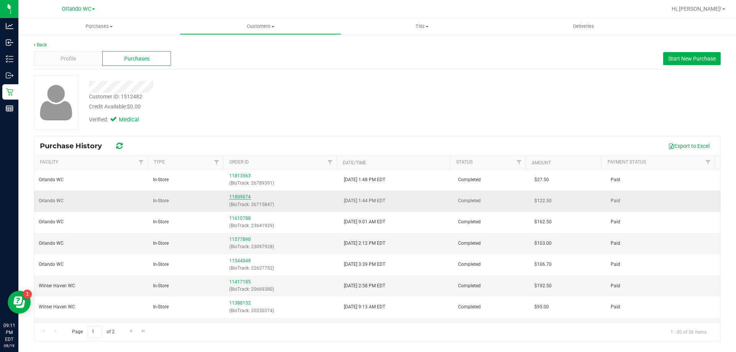
click at [239, 199] on link "11809074" at bounding box center [239, 196] width 21 height 5
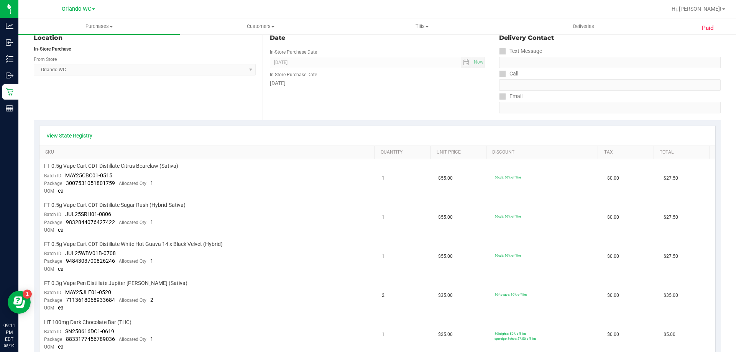
scroll to position [115, 0]
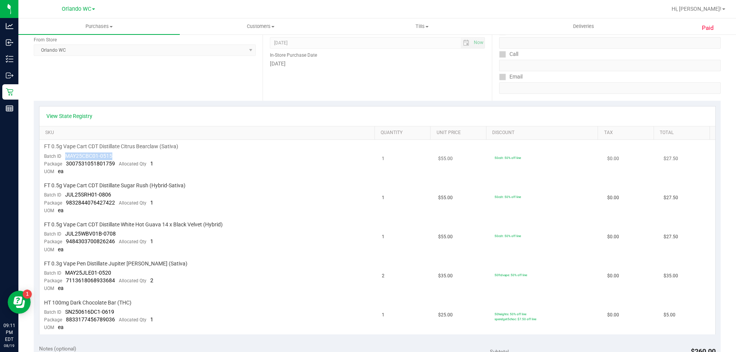
drag, startPoint x: 114, startPoint y: 154, endPoint x: 64, endPoint y: 155, distance: 50.2
click at [64, 155] on td "FT 0.5g Vape Cart CDT Distillate Citrus Bearclaw (Sativa) Batch ID MAY25CBC01-0…" at bounding box center [208, 159] width 338 height 39
copy span "MAY25CBC01-0515"
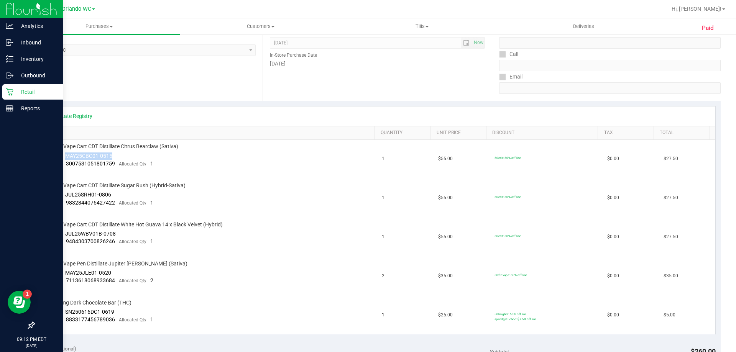
click at [12, 93] on icon at bounding box center [10, 92] width 8 height 8
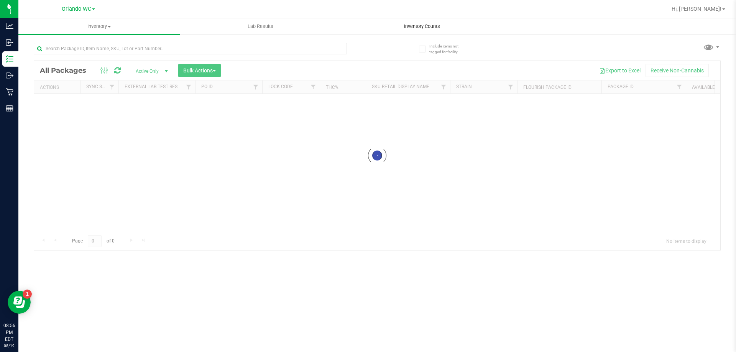
click at [379, 27] on uib-tab-heading "Inventory Counts" at bounding box center [422, 26] width 161 height 15
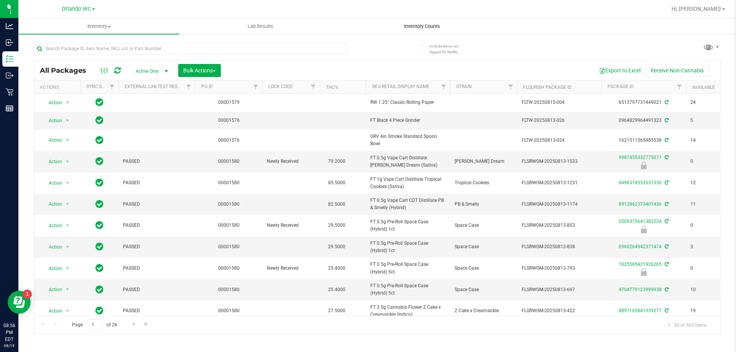
click at [418, 28] on span "Inventory Counts" at bounding box center [422, 26] width 57 height 7
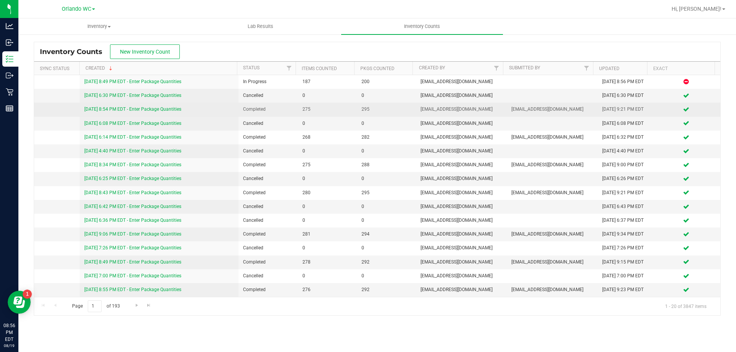
click at [130, 110] on link "[DATE] 8:54 PM EDT - Enter Package Quantities" at bounding box center [132, 109] width 97 height 5
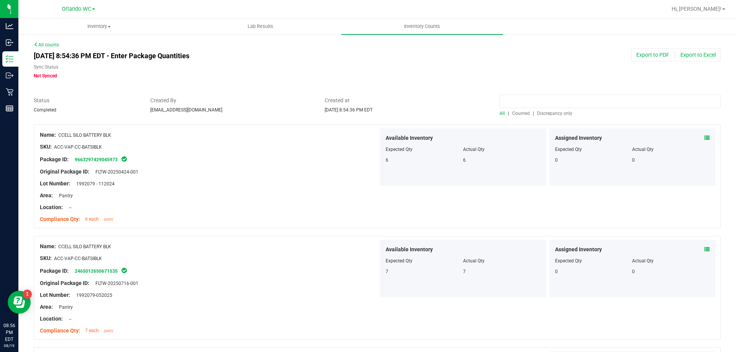
click at [531, 99] on input at bounding box center [610, 101] width 221 height 13
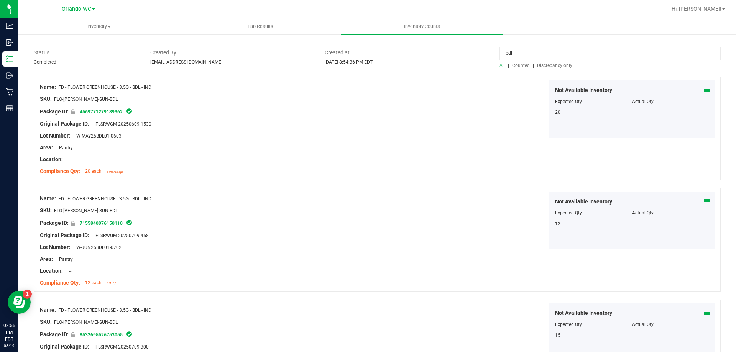
scroll to position [77, 0]
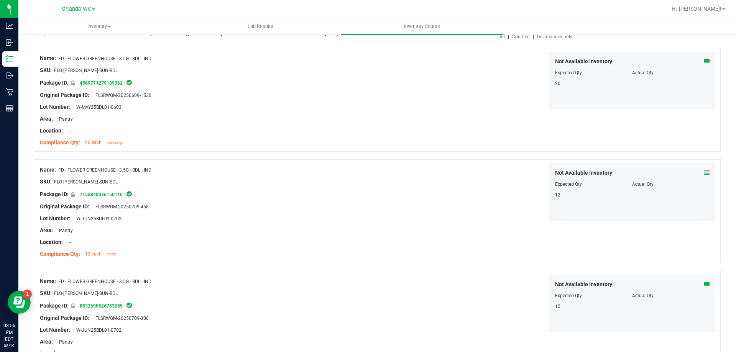
drag, startPoint x: 152, startPoint y: 172, endPoint x: 59, endPoint y: 168, distance: 93.3
click at [59, 168] on span "FD - FLOWER GREENHOUSE - 3.5G - BDL - IND" at bounding box center [104, 170] width 93 height 5
copy span "FD - FLOWER GREENHOUSE - 3.5G - BDL - IND"
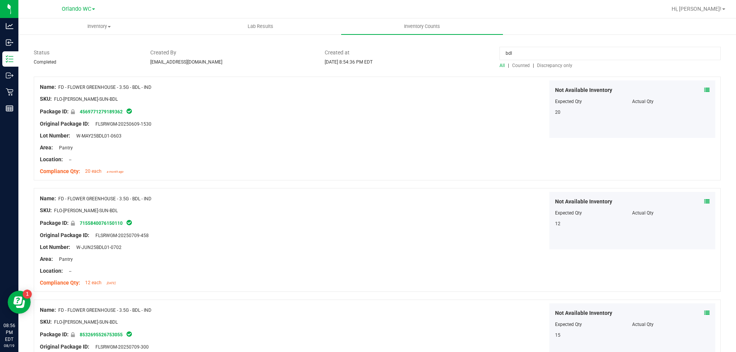
scroll to position [0, 0]
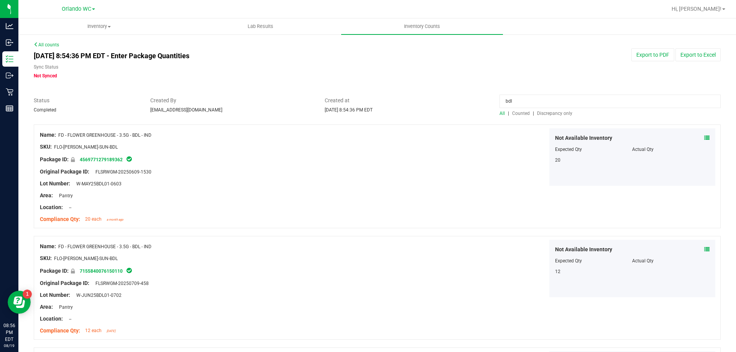
click at [525, 103] on input "bdl" at bounding box center [610, 101] width 221 height 13
paste input "FD - FLOWER GREENHOUSE - 3.5G - BDL - IND"
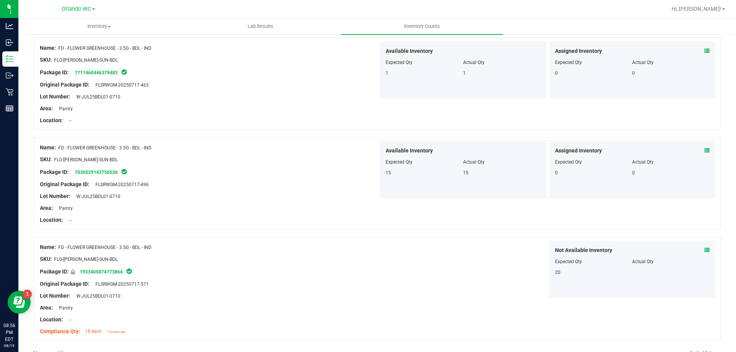
scroll to position [444, 0]
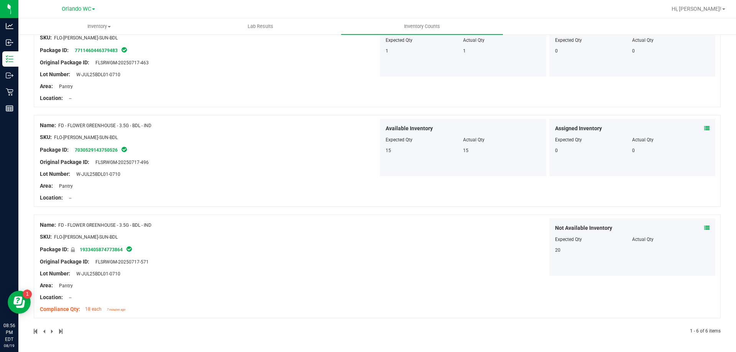
type input "FD - FLOWER GREENHOUSE - 3.5G - BDL - IND"
drag, startPoint x: 156, startPoint y: 162, endPoint x: 96, endPoint y: 166, distance: 60.3
click at [96, 166] on div "Original Package ID: FLSRWGM-20250717-496" at bounding box center [209, 162] width 339 height 8
copy span "FLSRWGM-20250717-496"
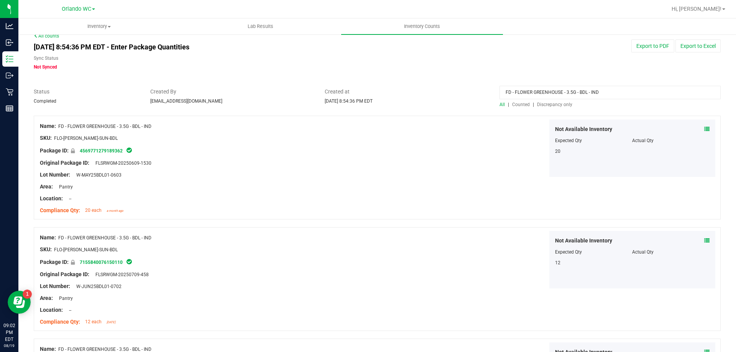
scroll to position [0, 0]
